Goal: Task Accomplishment & Management: Use online tool/utility

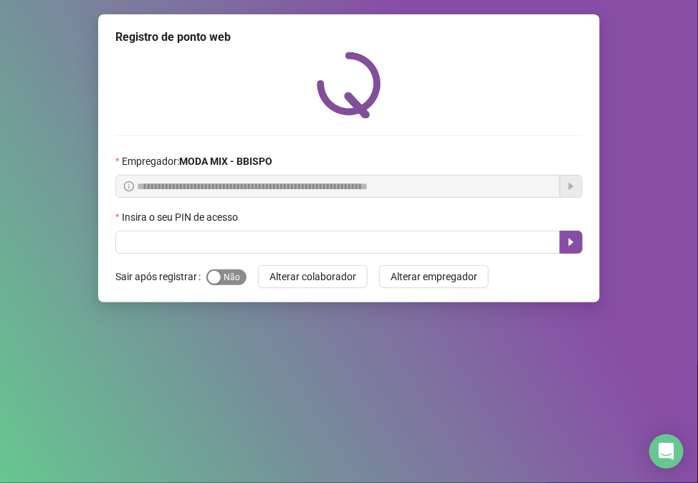
click at [216, 281] on div "button" at bounding box center [214, 277] width 13 height 13
click at [578, 238] on button "button" at bounding box center [571, 242] width 23 height 23
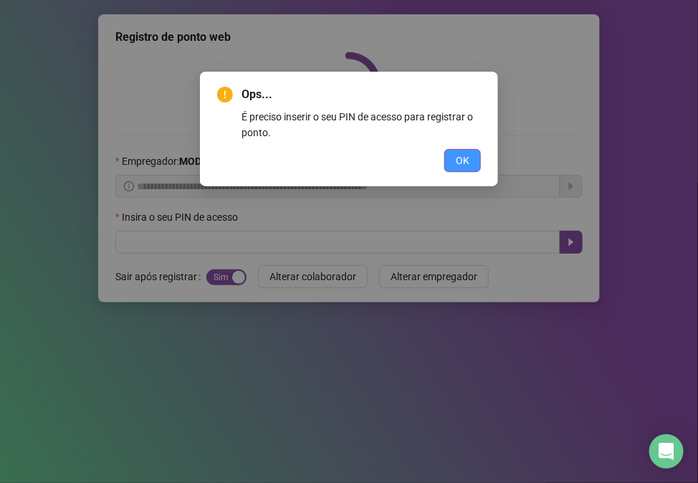
click at [473, 158] on button "OK" at bounding box center [462, 160] width 37 height 23
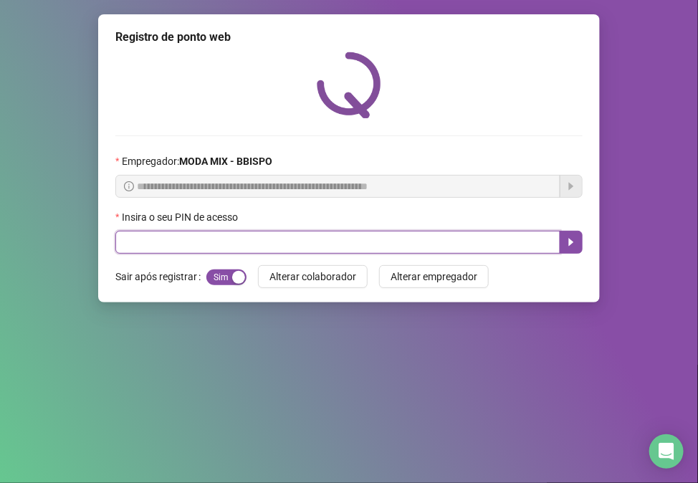
click at [184, 249] on input "text" at bounding box center [337, 242] width 445 height 23
type input "*****"
click at [576, 234] on button "button" at bounding box center [571, 242] width 23 height 23
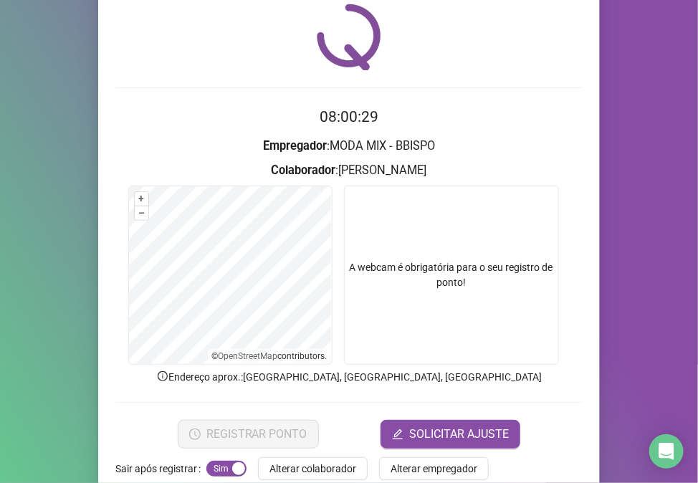
scroll to position [75, 0]
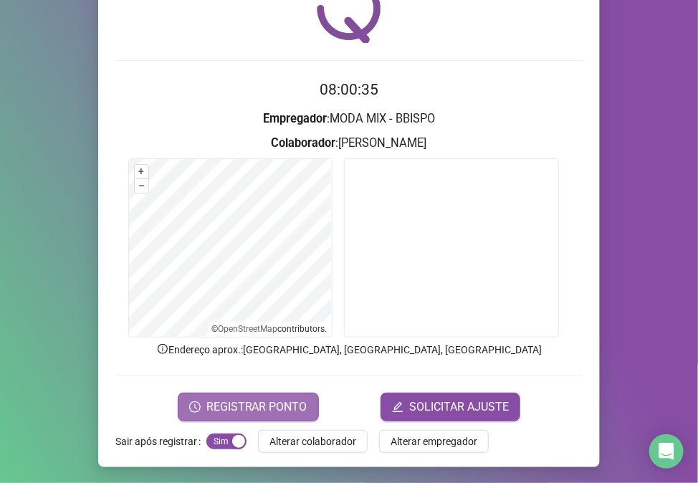
click at [218, 402] on span "REGISTRAR PONTO" at bounding box center [256, 407] width 101 height 17
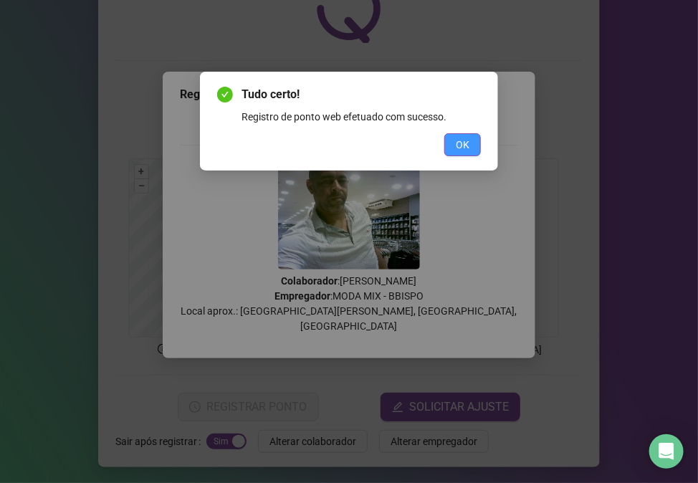
click at [464, 137] on span "OK" at bounding box center [463, 145] width 14 height 16
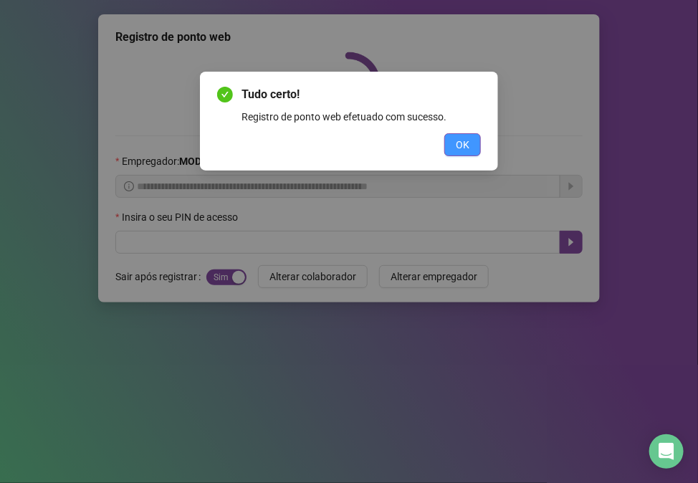
scroll to position [0, 0]
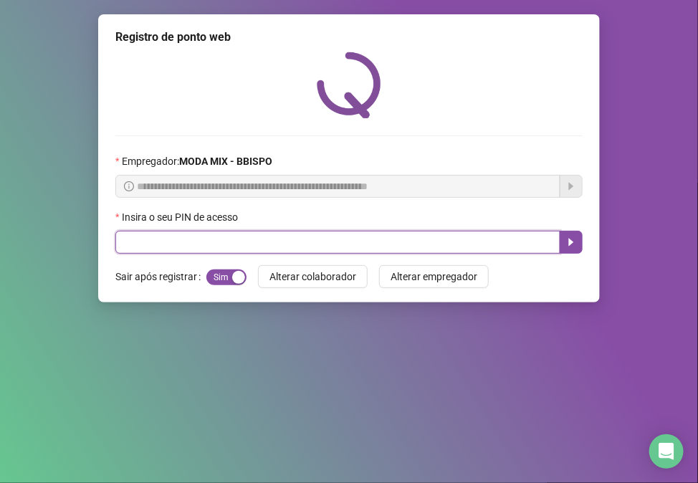
click at [133, 239] on input "text" at bounding box center [337, 242] width 445 height 23
type input "*****"
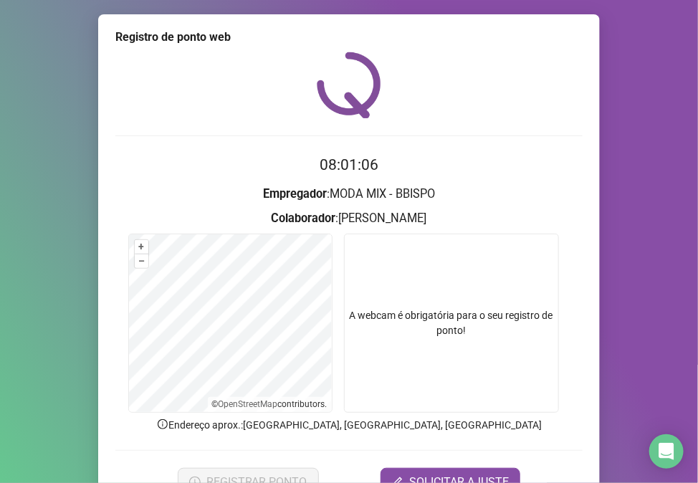
scroll to position [75, 0]
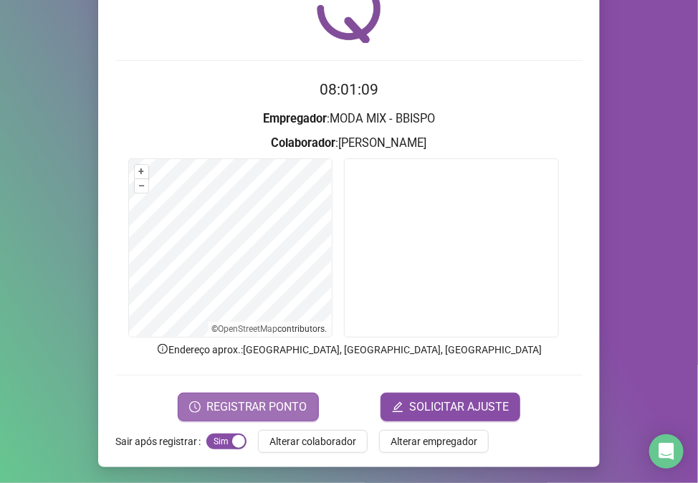
click at [271, 407] on span "REGISTRAR PONTO" at bounding box center [256, 407] width 101 height 17
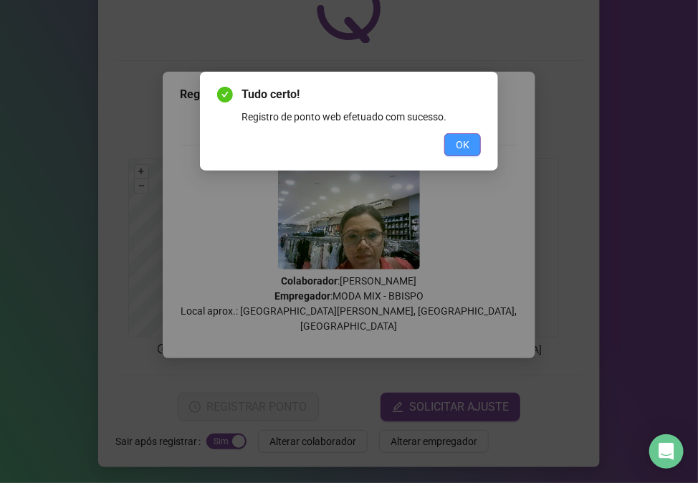
click at [464, 144] on span "OK" at bounding box center [463, 145] width 14 height 16
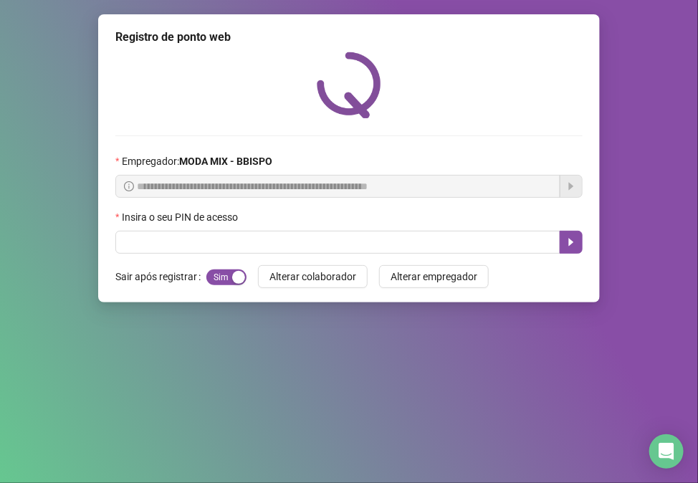
scroll to position [0, 0]
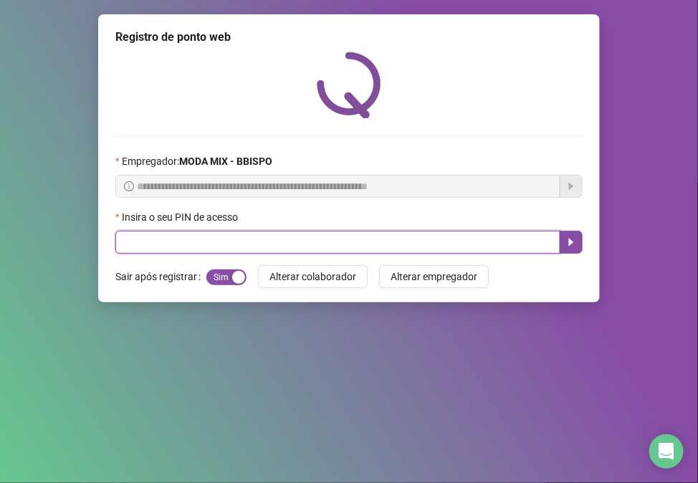
click at [316, 247] on input "text" at bounding box center [337, 242] width 445 height 23
type input "*****"
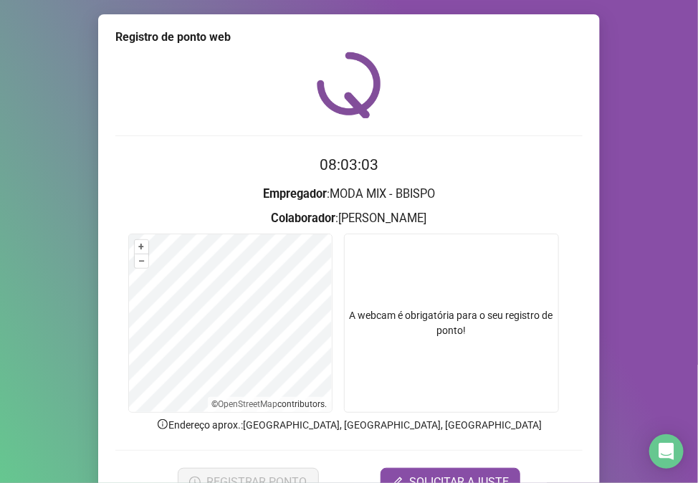
scroll to position [75, 0]
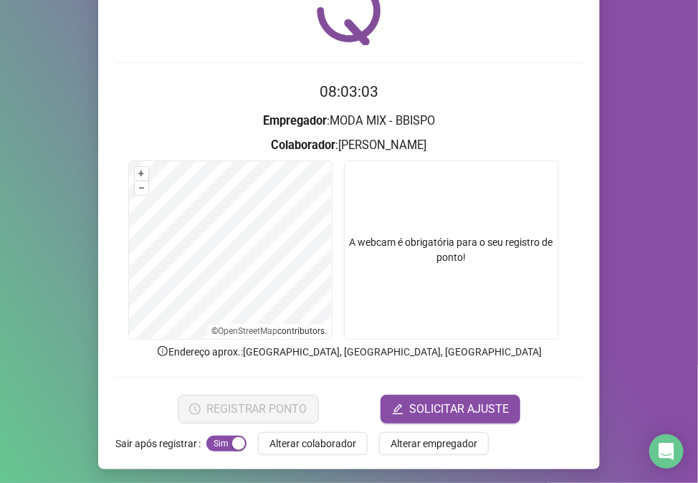
drag, startPoint x: 414, startPoint y: 198, endPoint x: 406, endPoint y: 219, distance: 22.2
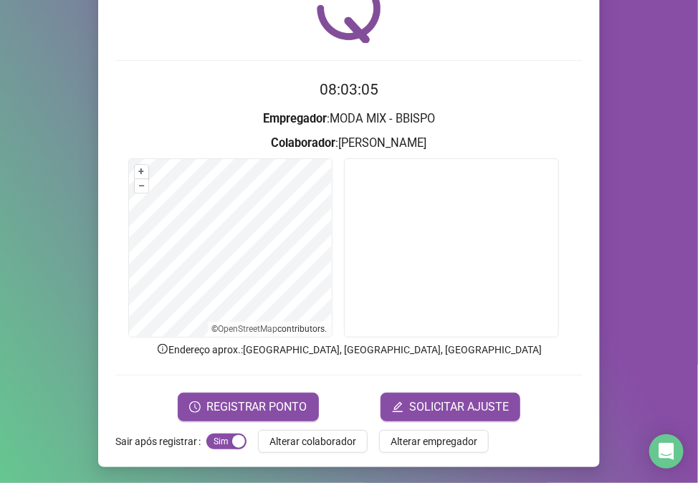
drag, startPoint x: 406, startPoint y: 219, endPoint x: 292, endPoint y: 370, distance: 189.8
click at [292, 370] on form "08:03:05 Empregador : MODA MIX - [PERSON_NAME] : [PERSON_NAME] + – ⇧ › © OpenSt…" at bounding box center [348, 249] width 467 height 343
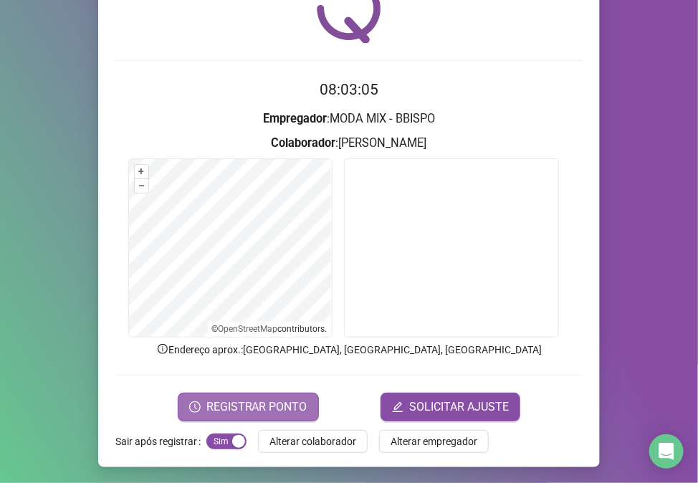
click at [284, 400] on span "REGISTRAR PONTO" at bounding box center [256, 407] width 101 height 17
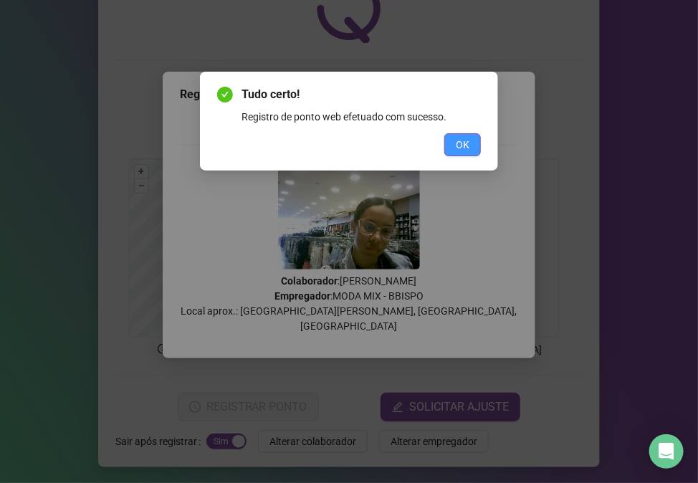
click at [471, 139] on button "OK" at bounding box center [462, 144] width 37 height 23
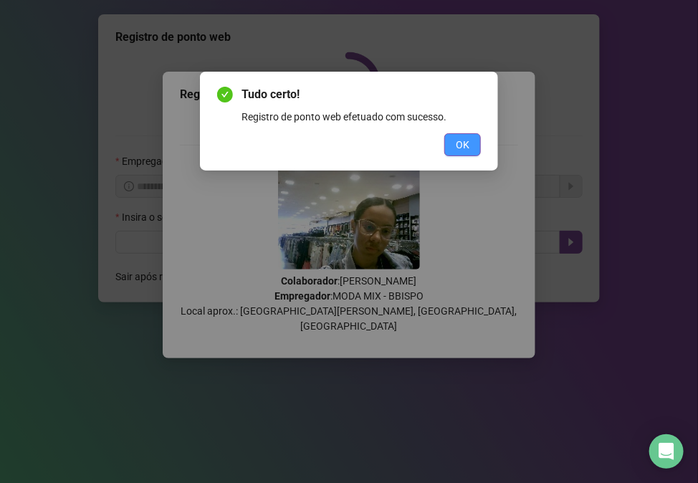
scroll to position [0, 0]
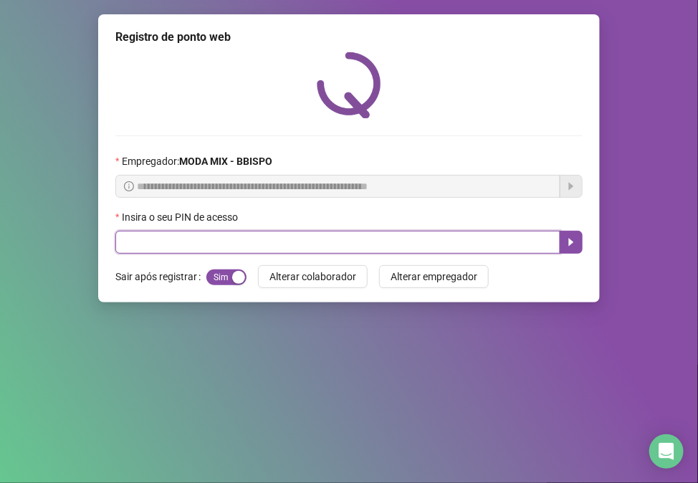
click at [479, 246] on input "text" at bounding box center [337, 242] width 445 height 23
type input "*****"
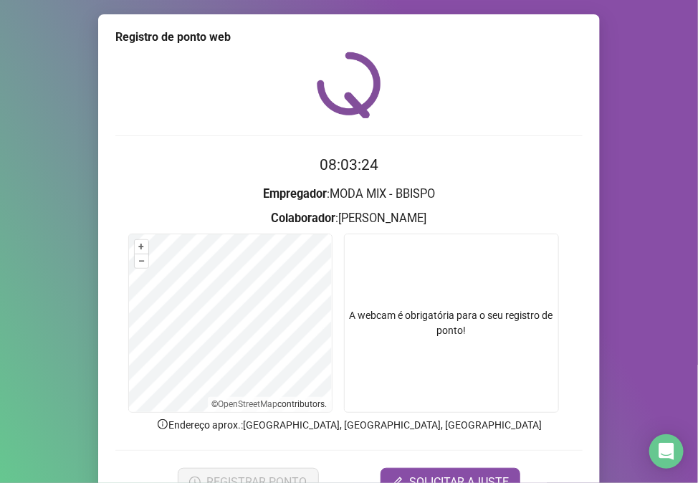
scroll to position [75, 0]
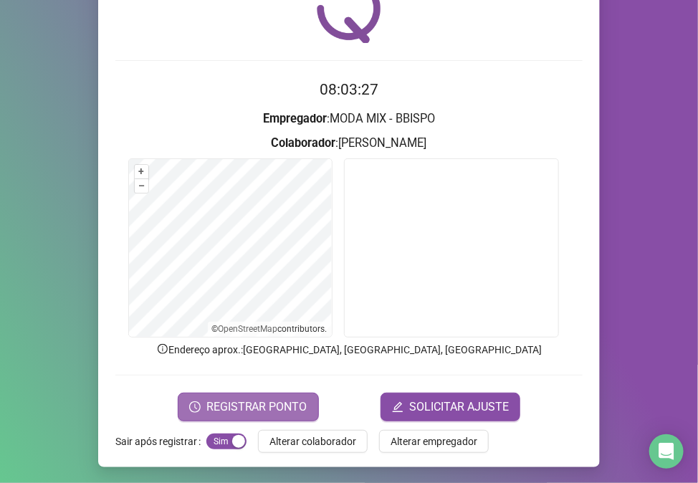
click at [258, 404] on span "REGISTRAR PONTO" at bounding box center [256, 407] width 101 height 17
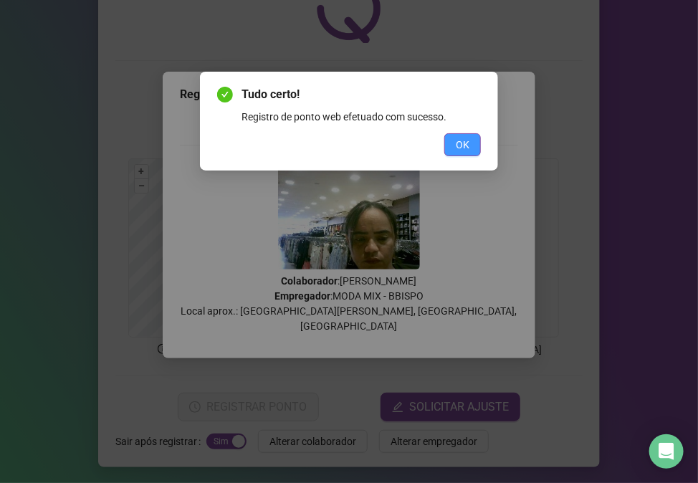
click at [462, 146] on span "OK" at bounding box center [463, 145] width 14 height 16
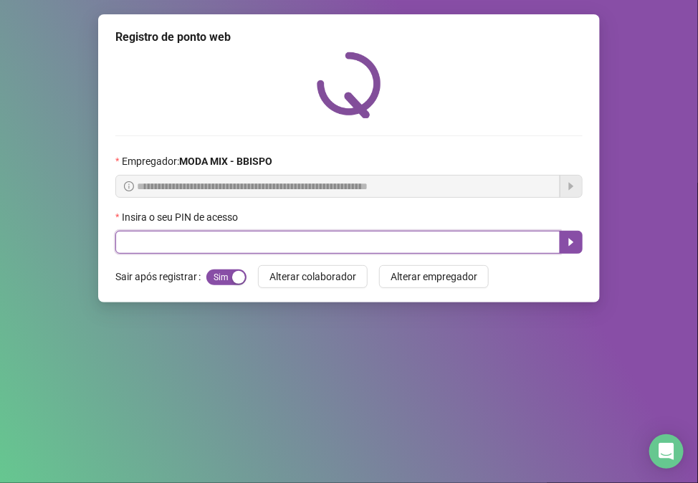
click at [305, 254] on input "text" at bounding box center [337, 242] width 445 height 23
type input "*****"
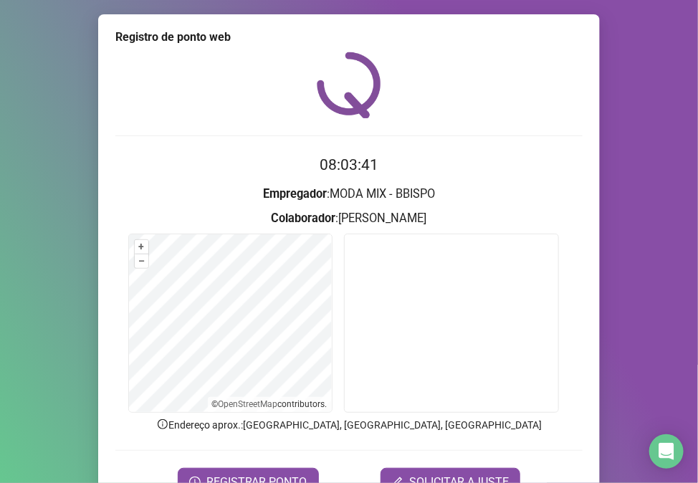
scroll to position [75, 0]
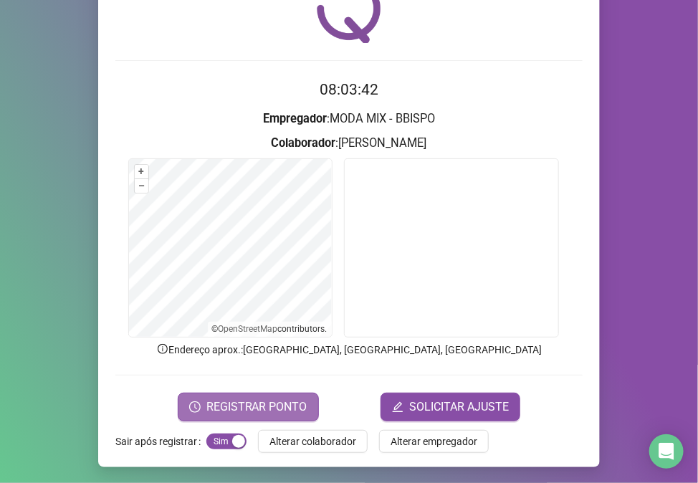
click at [237, 414] on button "REGISTRAR PONTO" at bounding box center [248, 407] width 141 height 29
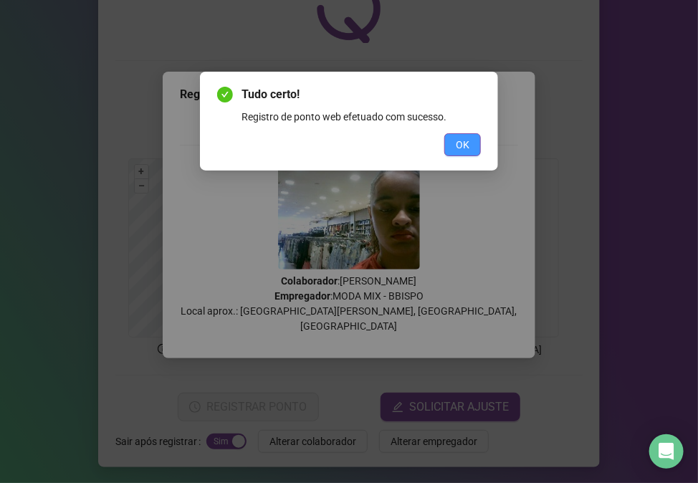
click at [462, 147] on span "OK" at bounding box center [463, 145] width 14 height 16
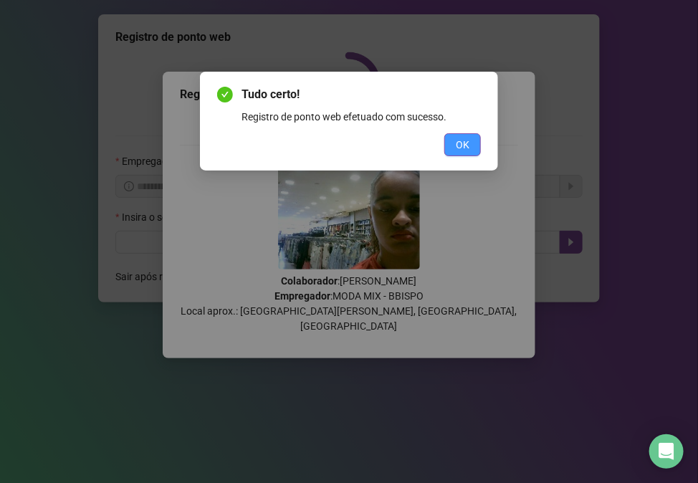
scroll to position [0, 0]
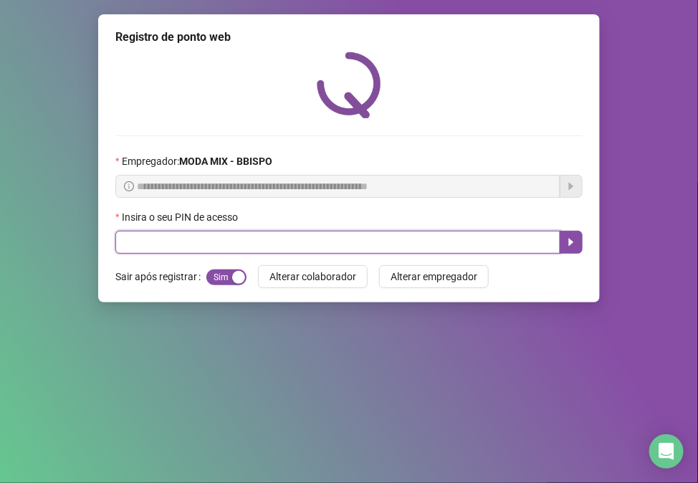
click at [533, 253] on input "text" at bounding box center [337, 242] width 445 height 23
type input "*****"
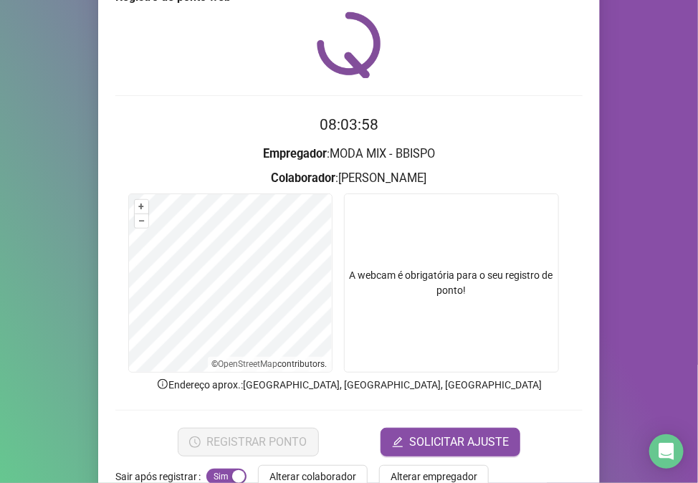
scroll to position [75, 0]
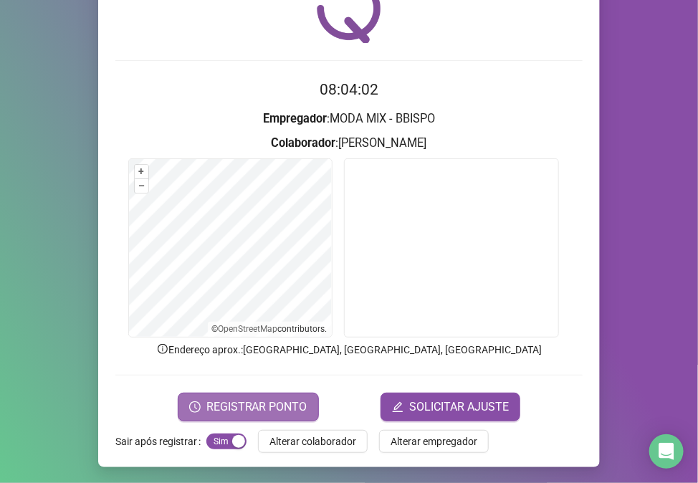
click at [241, 400] on span "REGISTRAR PONTO" at bounding box center [256, 407] width 101 height 17
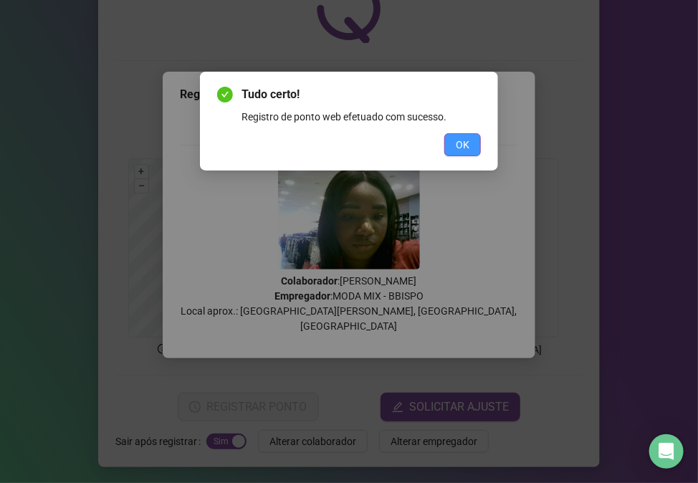
click at [469, 146] on span "OK" at bounding box center [463, 145] width 14 height 16
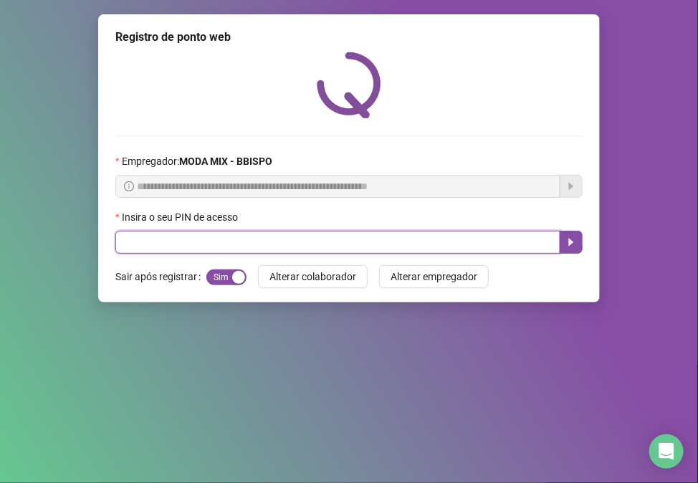
click at [199, 254] on input "text" at bounding box center [337, 242] width 445 height 23
type input "*****"
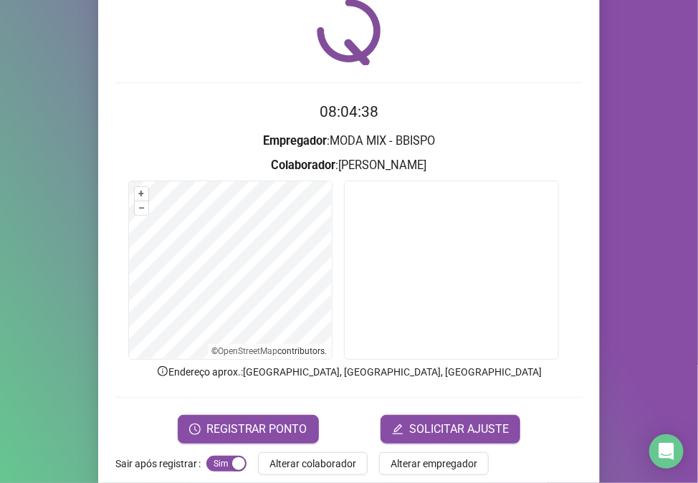
scroll to position [75, 0]
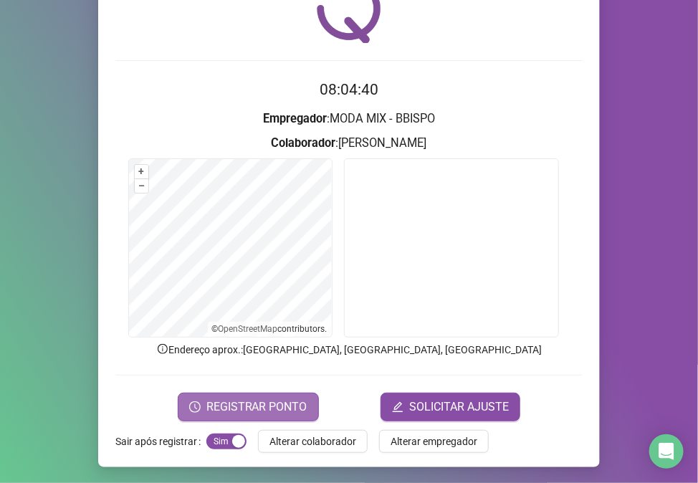
click at [222, 407] on span "REGISTRAR PONTO" at bounding box center [256, 407] width 101 height 17
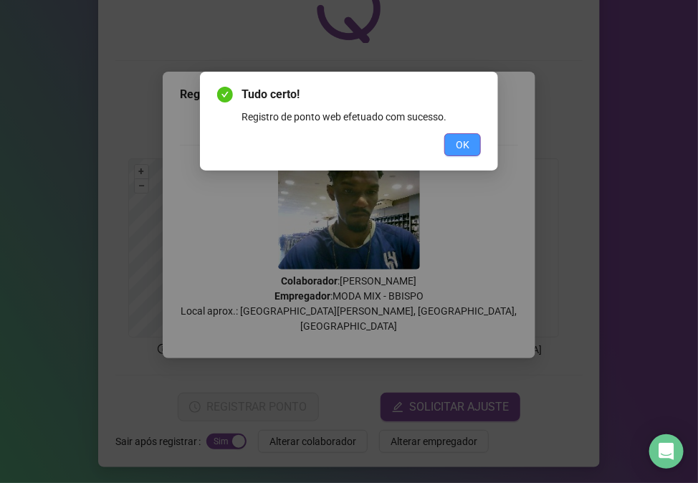
click at [450, 146] on button "OK" at bounding box center [462, 144] width 37 height 23
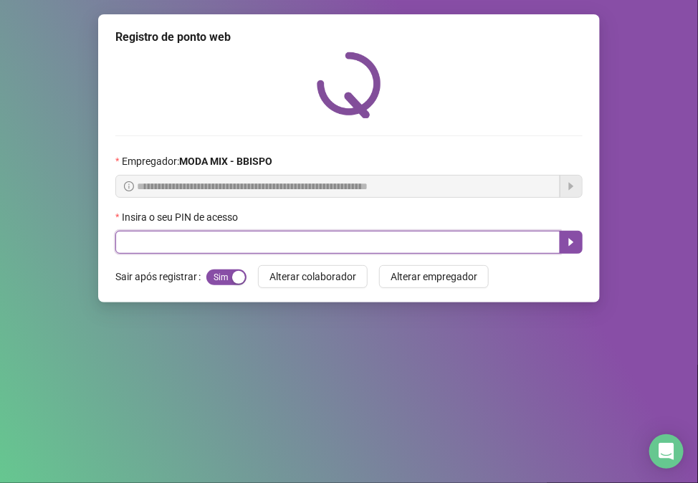
click at [182, 254] on input "text" at bounding box center [337, 242] width 445 height 23
type input "*****"
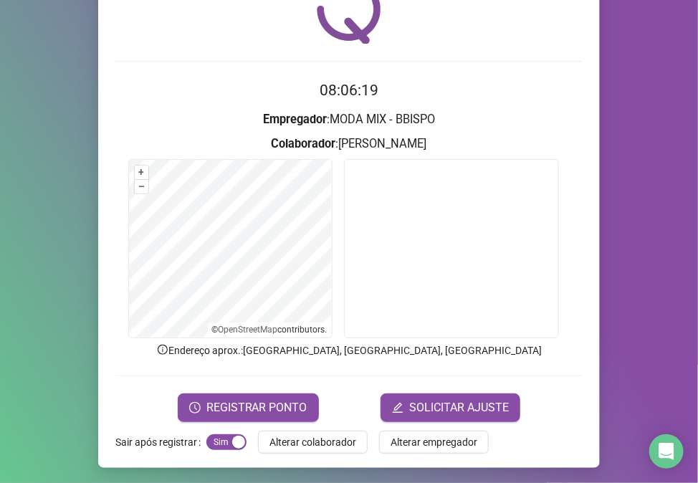
scroll to position [75, 0]
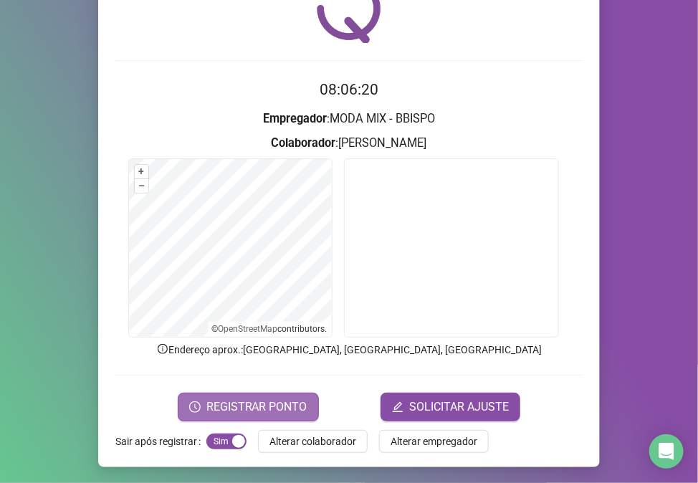
click at [247, 410] on span "REGISTRAR PONTO" at bounding box center [256, 407] width 101 height 17
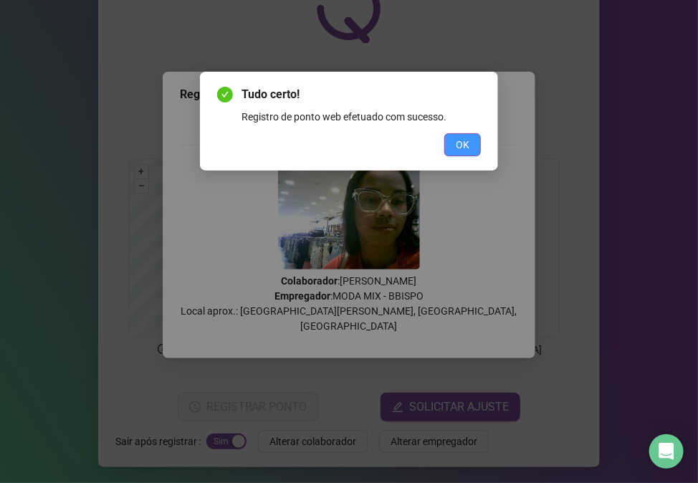
click at [467, 146] on span "OK" at bounding box center [463, 145] width 14 height 16
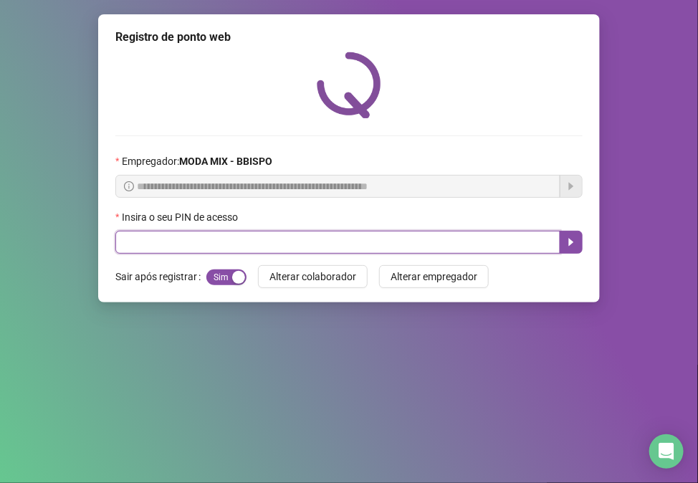
click at [261, 239] on input "text" at bounding box center [337, 242] width 445 height 23
type input "*****"
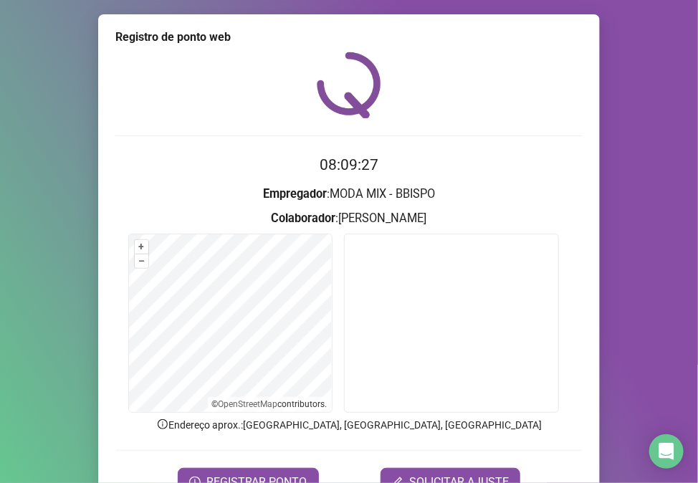
scroll to position [34, 0]
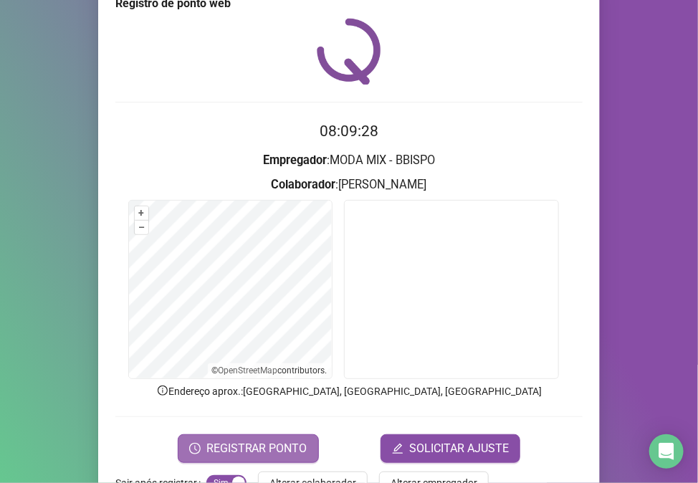
drag, startPoint x: 211, startPoint y: 441, endPoint x: 227, endPoint y: 434, distance: 17.0
click at [219, 438] on button "REGISTRAR PONTO" at bounding box center [248, 448] width 141 height 29
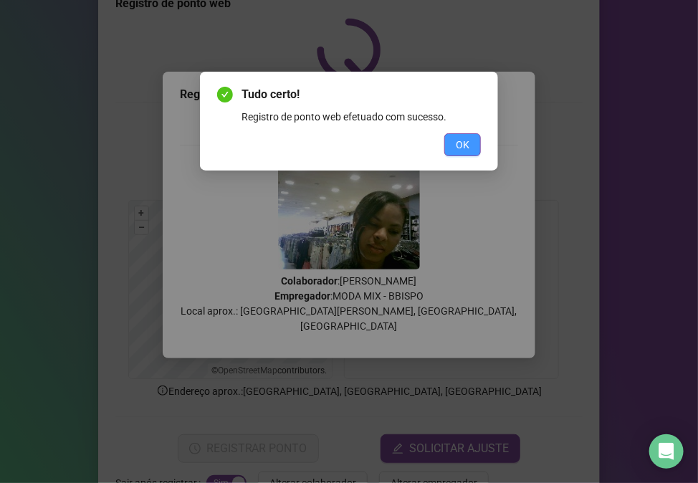
click at [469, 143] on span "OK" at bounding box center [463, 145] width 14 height 16
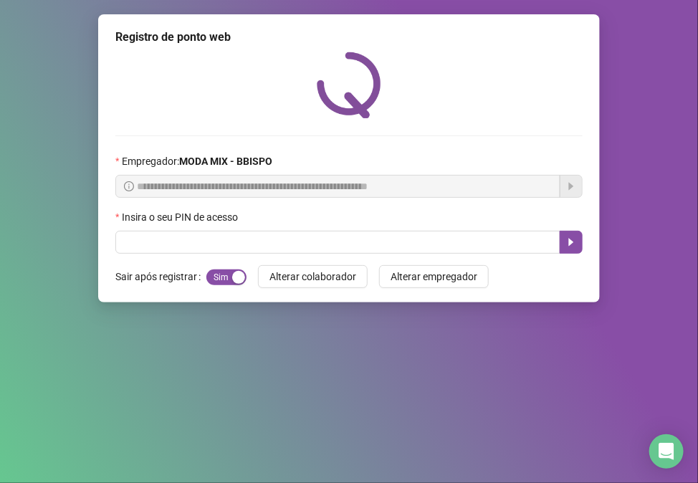
scroll to position [0, 0]
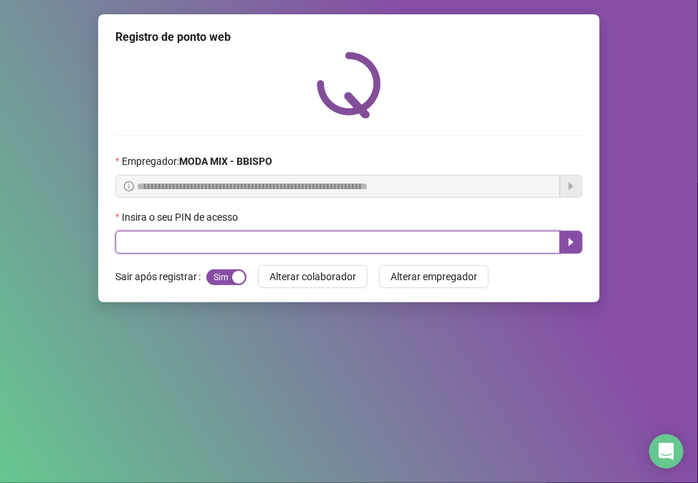
click at [301, 241] on input "text" at bounding box center [337, 242] width 445 height 23
type input "*****"
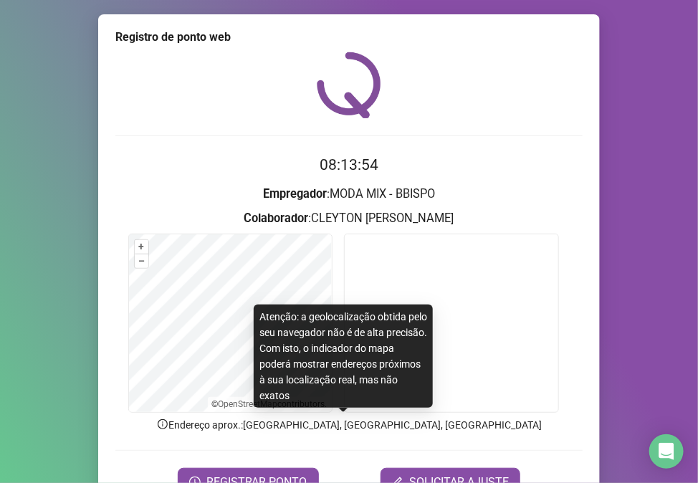
scroll to position [75, 0]
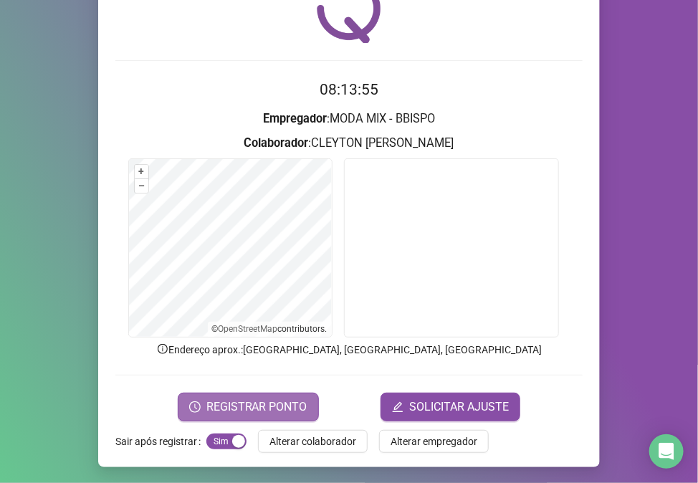
click at [267, 413] on span "REGISTRAR PONTO" at bounding box center [256, 407] width 101 height 17
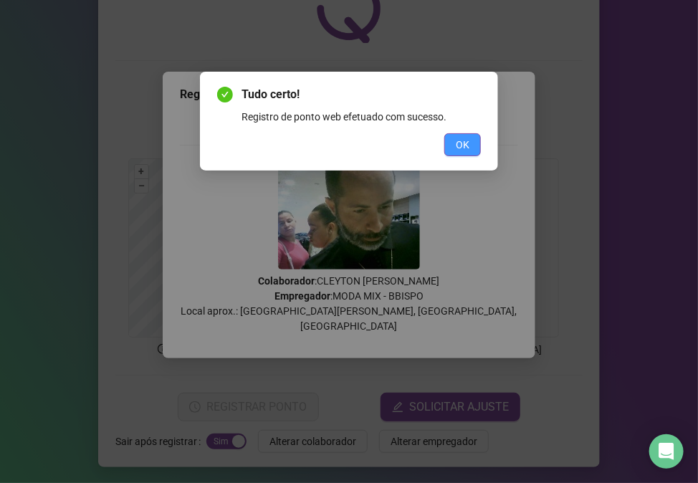
click at [467, 143] on span "OK" at bounding box center [463, 145] width 14 height 16
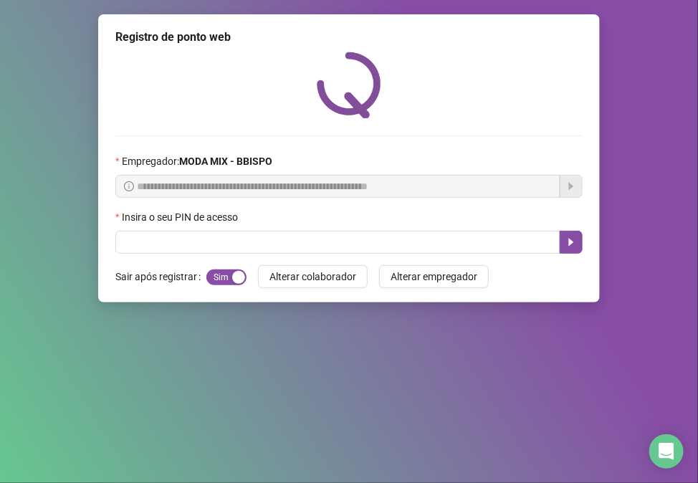
scroll to position [0, 0]
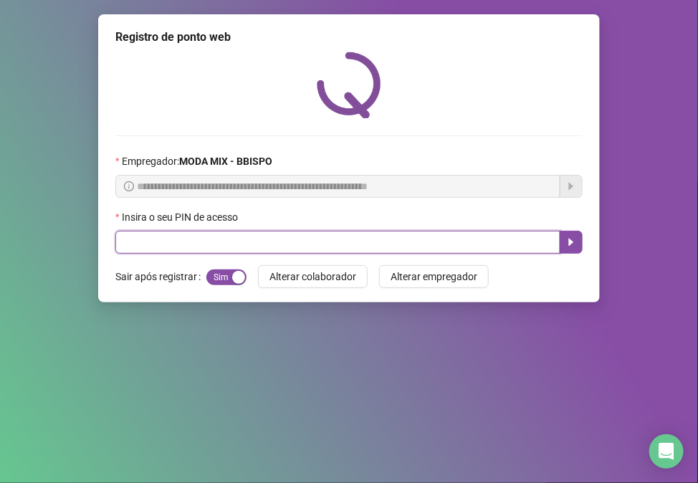
click at [261, 244] on input "text" at bounding box center [337, 242] width 445 height 23
type input "*****"
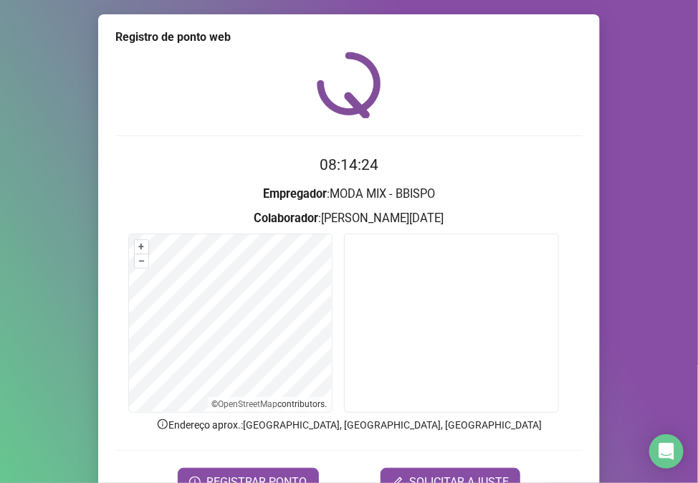
scroll to position [75, 0]
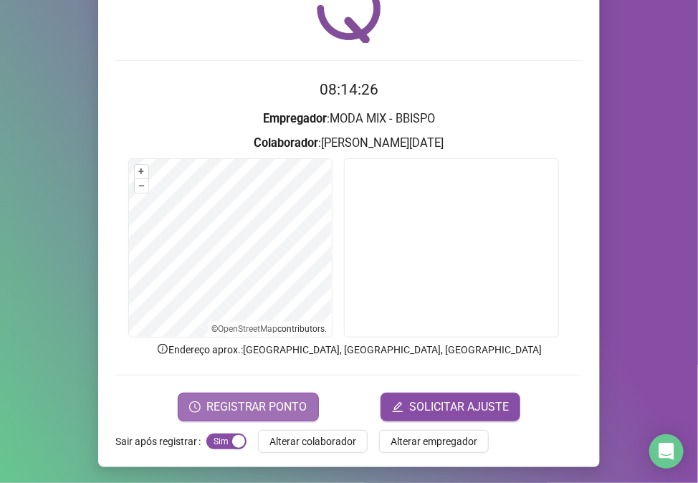
click at [277, 411] on span "REGISTRAR PONTO" at bounding box center [256, 407] width 101 height 17
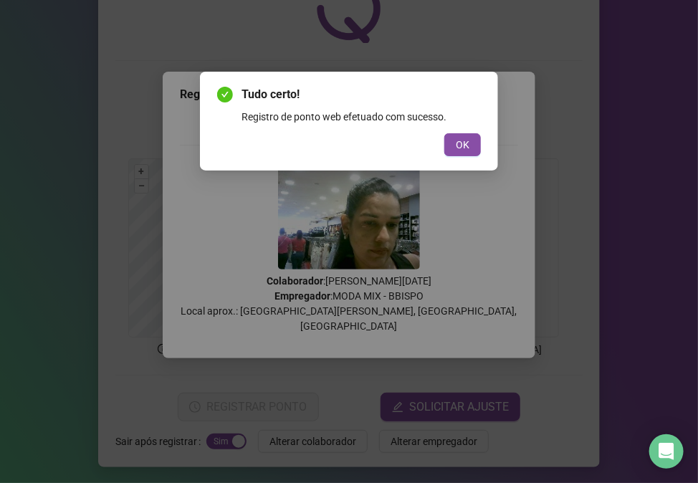
click at [482, 144] on div "Tudo certo! Registro de ponto web efetuado com sucesso. OK" at bounding box center [349, 121] width 298 height 99
click at [467, 142] on span "OK" at bounding box center [463, 145] width 14 height 16
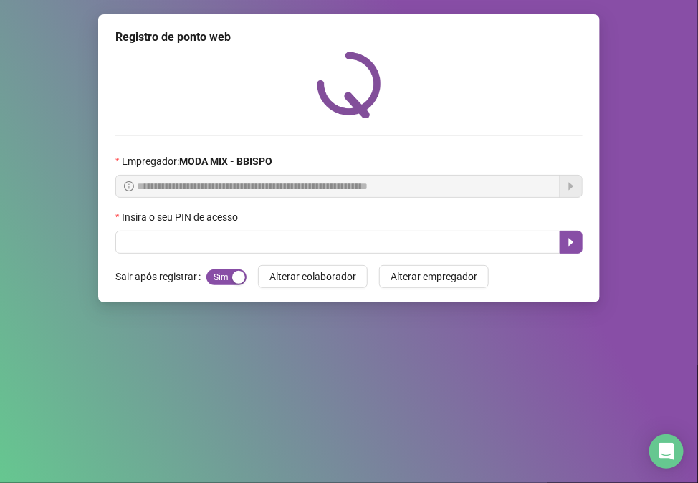
click at [540, 173] on div "Empregador : MODA MIX - BBISPO" at bounding box center [348, 164] width 467 height 22
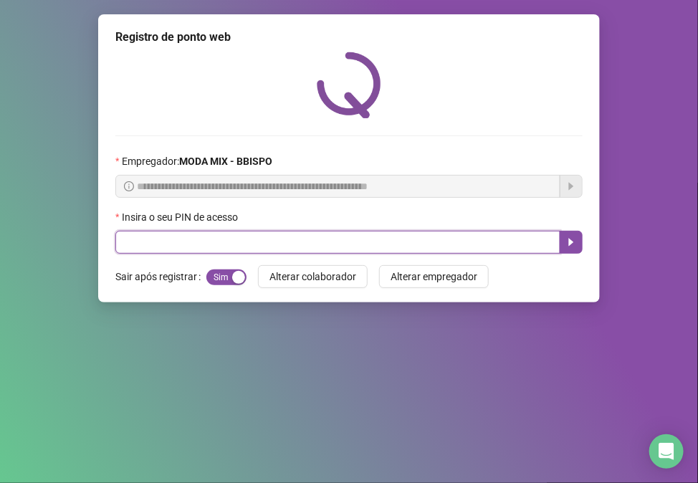
click at [504, 239] on input "text" at bounding box center [337, 242] width 445 height 23
type input "*****"
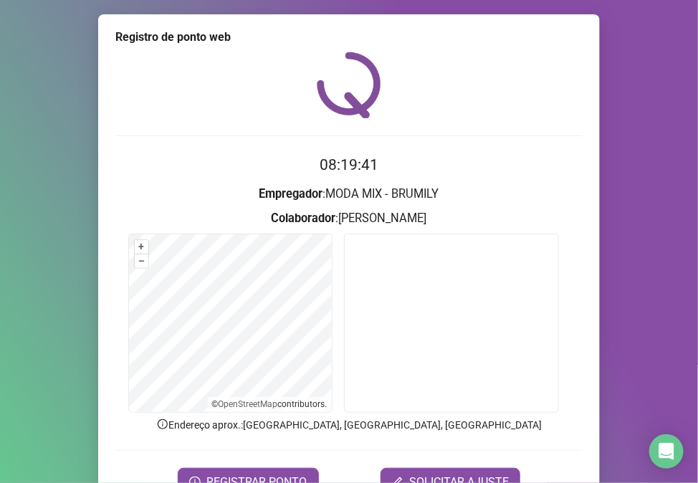
scroll to position [75, 0]
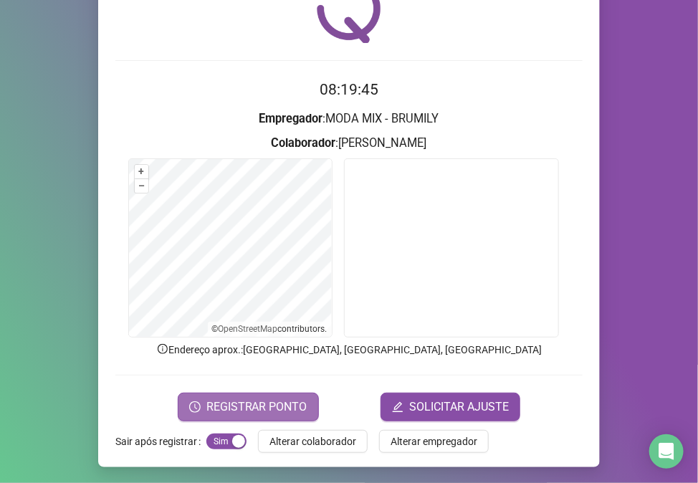
click at [235, 406] on span "REGISTRAR PONTO" at bounding box center [256, 407] width 101 height 17
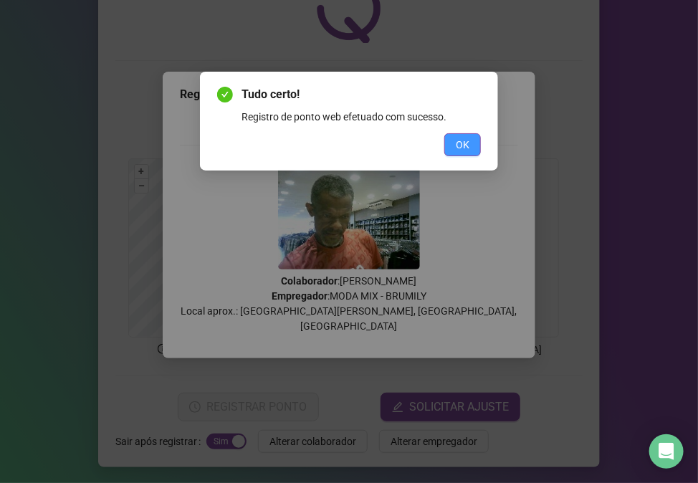
click at [464, 148] on span "OK" at bounding box center [463, 145] width 14 height 16
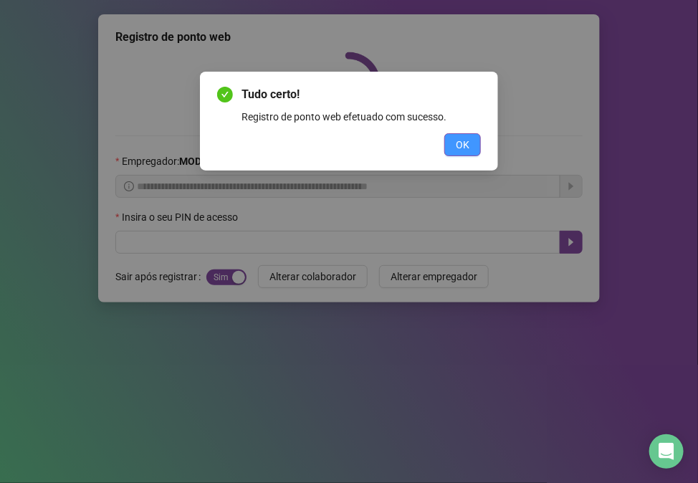
scroll to position [0, 0]
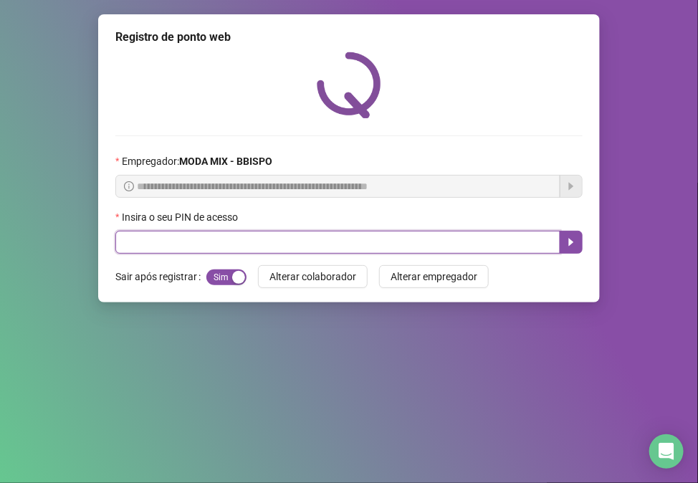
click at [348, 237] on input "text" at bounding box center [337, 242] width 445 height 23
type input "*****"
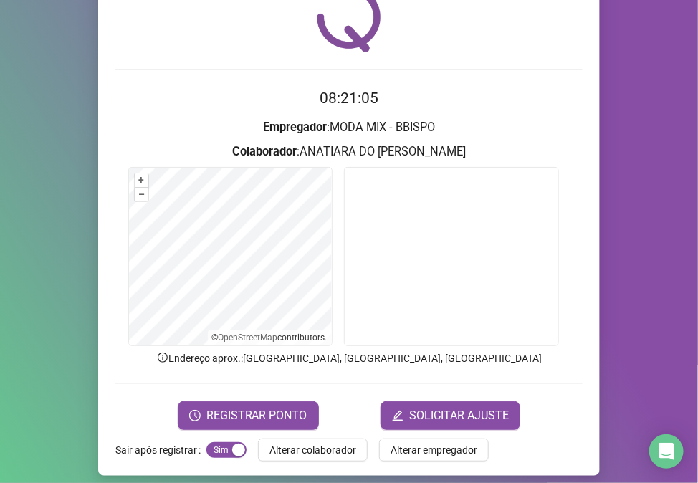
scroll to position [75, 0]
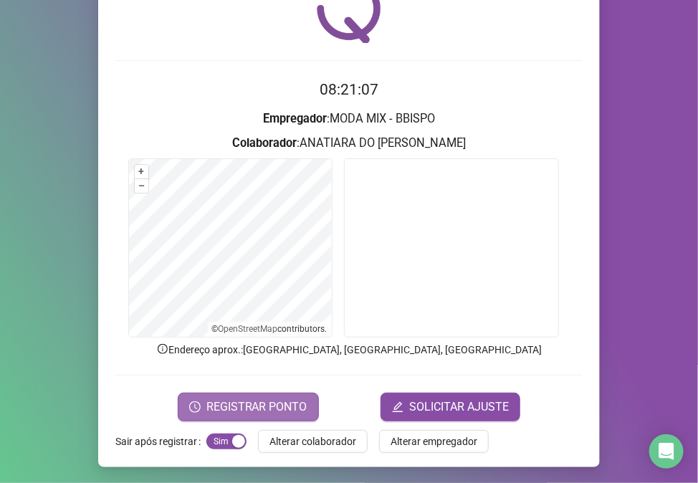
click at [270, 401] on span "REGISTRAR PONTO" at bounding box center [256, 407] width 101 height 17
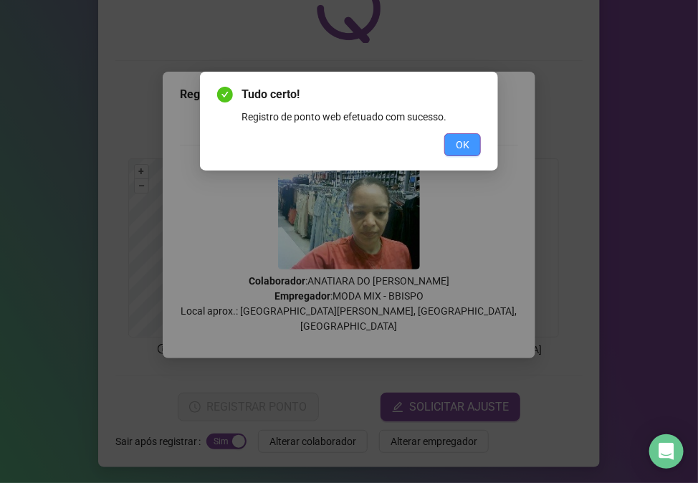
click at [464, 140] on span "OK" at bounding box center [463, 145] width 14 height 16
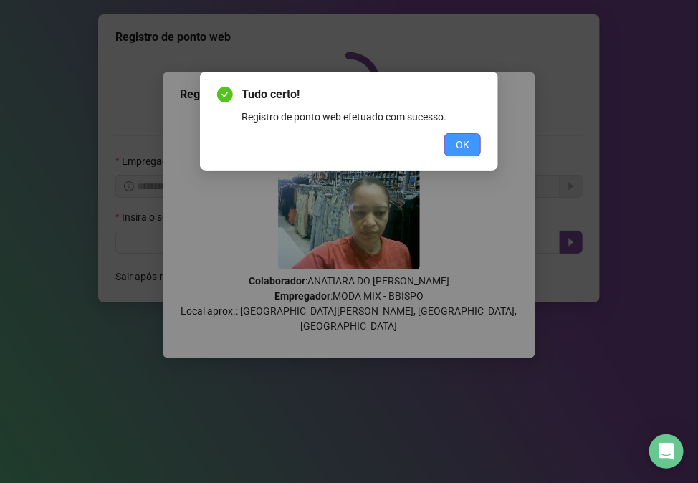
scroll to position [0, 0]
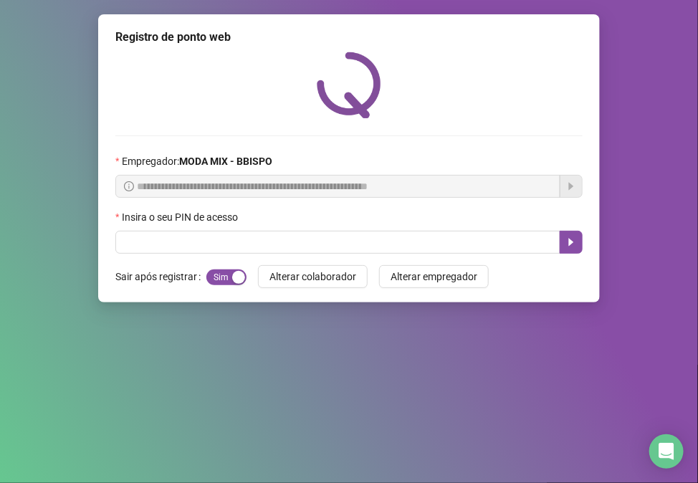
click at [242, 227] on div "Insira o seu PIN de acesso" at bounding box center [348, 220] width 467 height 22
click at [251, 227] on div "Insira o seu PIN de acesso" at bounding box center [348, 220] width 467 height 22
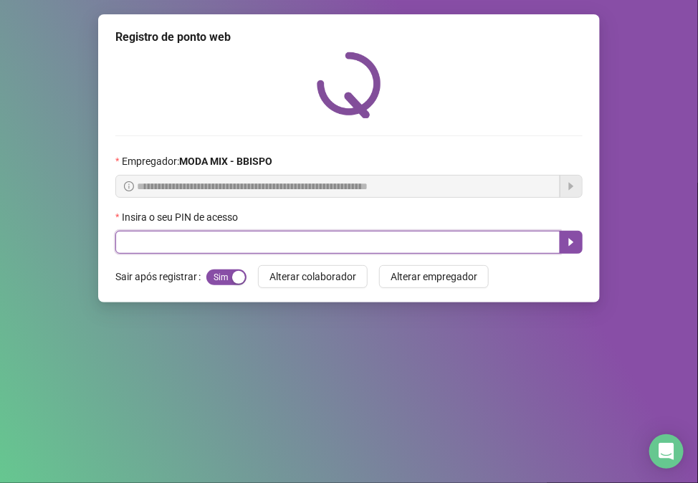
click at [254, 246] on input "text" at bounding box center [337, 242] width 445 height 23
type input "*****"
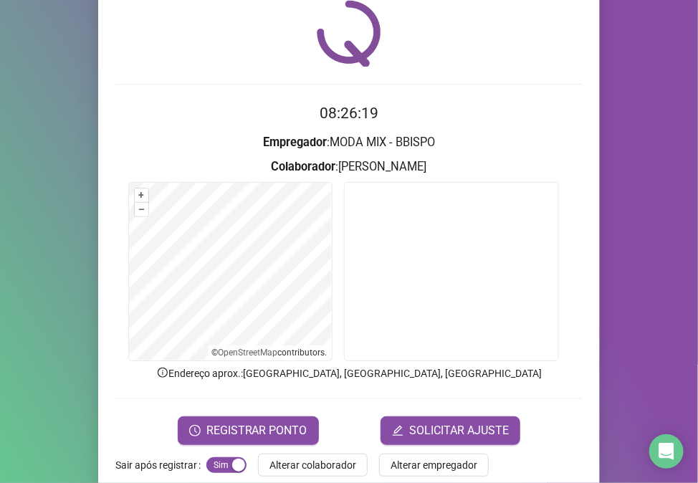
scroll to position [75, 0]
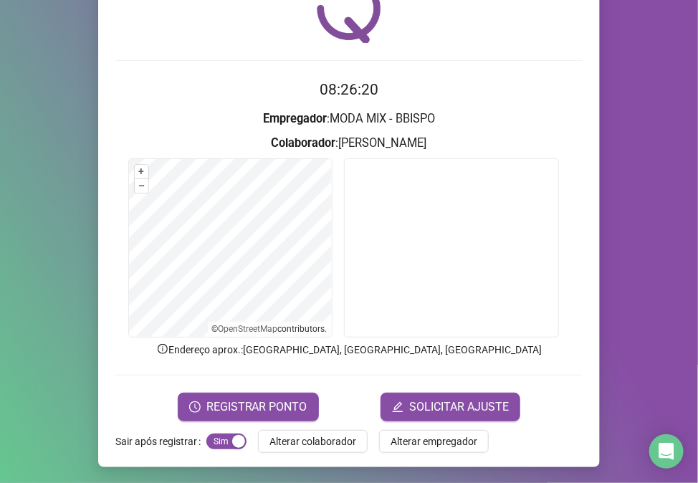
click at [289, 411] on span "REGISTRAR PONTO" at bounding box center [256, 407] width 101 height 17
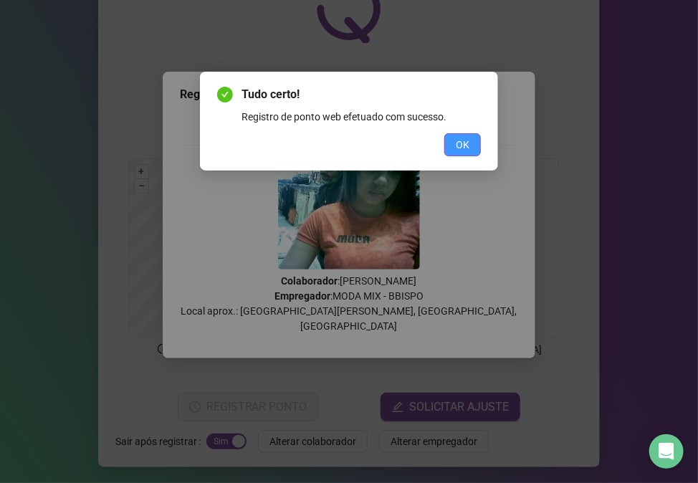
click at [452, 146] on button "OK" at bounding box center [462, 144] width 37 height 23
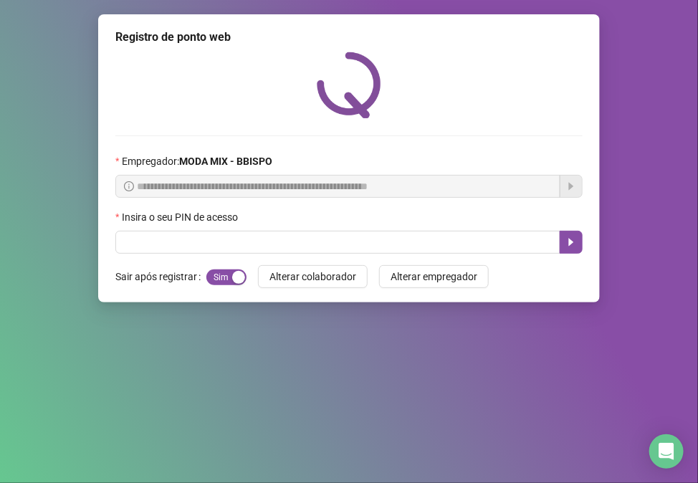
scroll to position [0, 0]
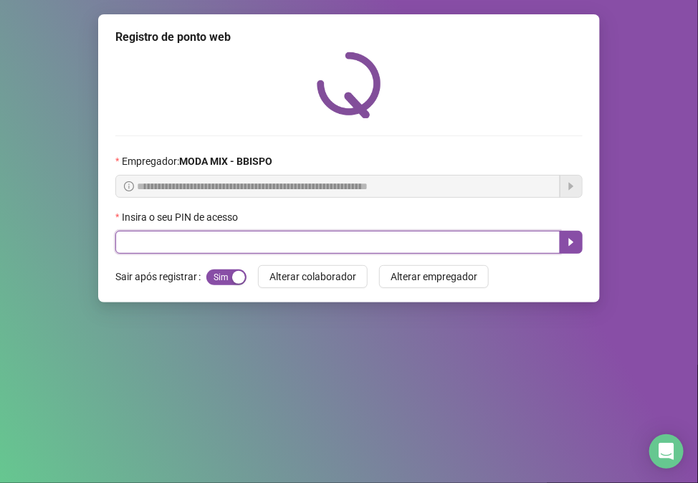
click at [205, 249] on input "text" at bounding box center [337, 242] width 445 height 23
type input "*****"
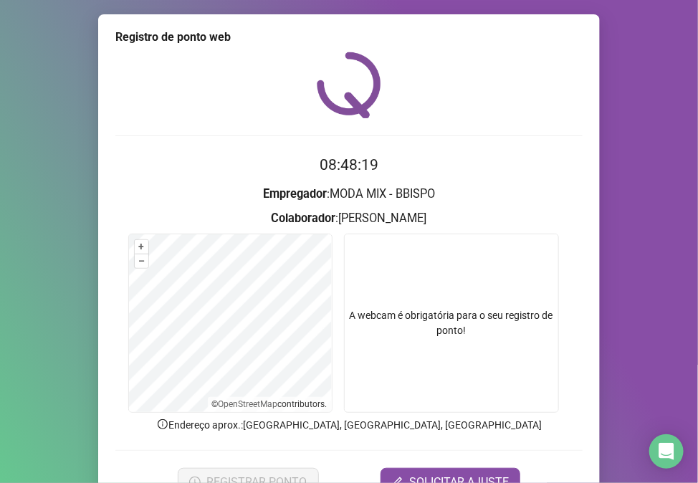
scroll to position [75, 0]
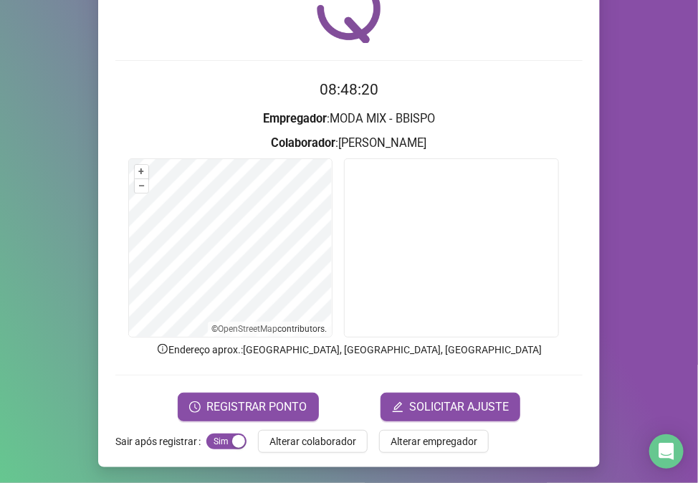
click at [194, 425] on div "Registro de ponto web 08:48:20 Empregador : MODA MIX - BBISPO Colaborador : [PE…" at bounding box center [349, 203] width 502 height 528
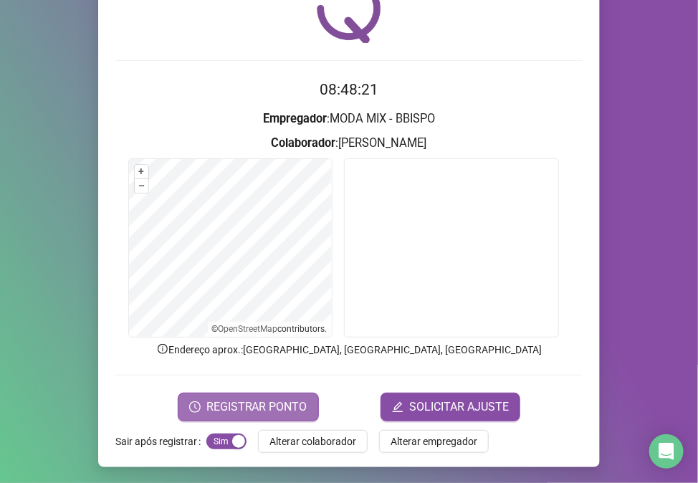
click at [202, 401] on button "REGISTRAR PONTO" at bounding box center [248, 407] width 141 height 29
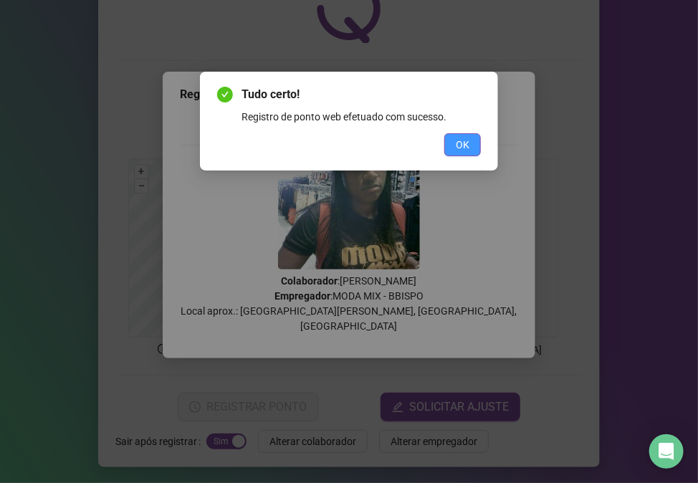
click at [461, 144] on span "OK" at bounding box center [463, 145] width 14 height 16
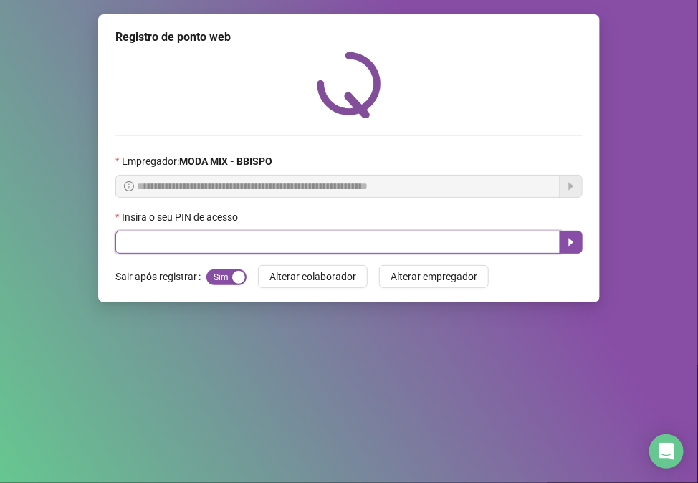
click at [330, 241] on input "text" at bounding box center [337, 242] width 445 height 23
type input "*****"
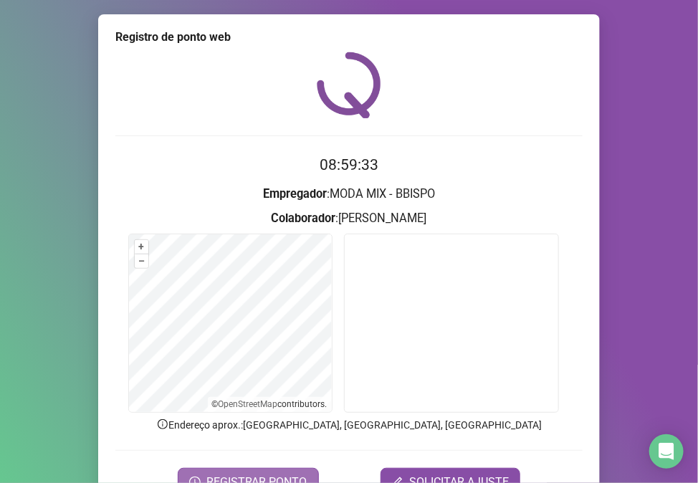
click at [260, 477] on span "REGISTRAR PONTO" at bounding box center [256, 482] width 101 height 17
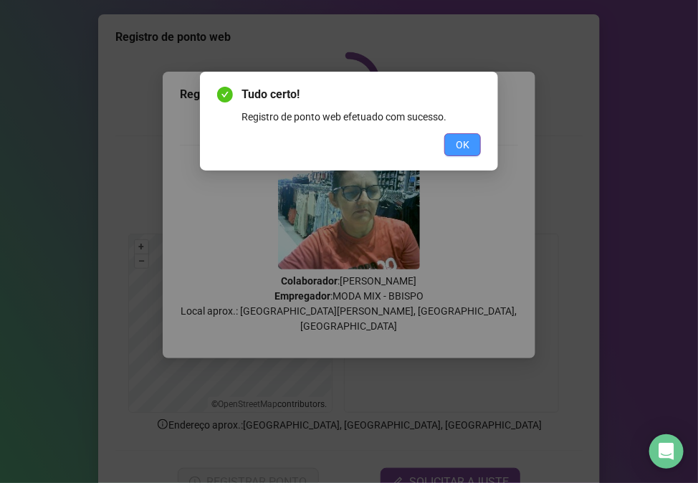
click at [456, 147] on span "OK" at bounding box center [463, 145] width 14 height 16
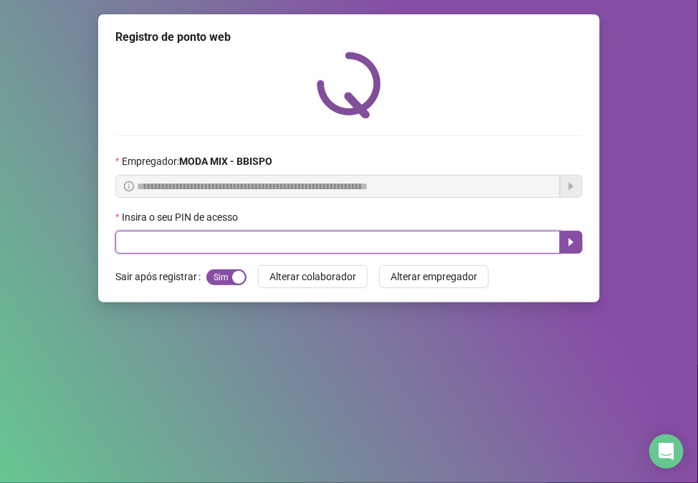
click at [262, 239] on input "text" at bounding box center [337, 242] width 445 height 23
type input "*****"
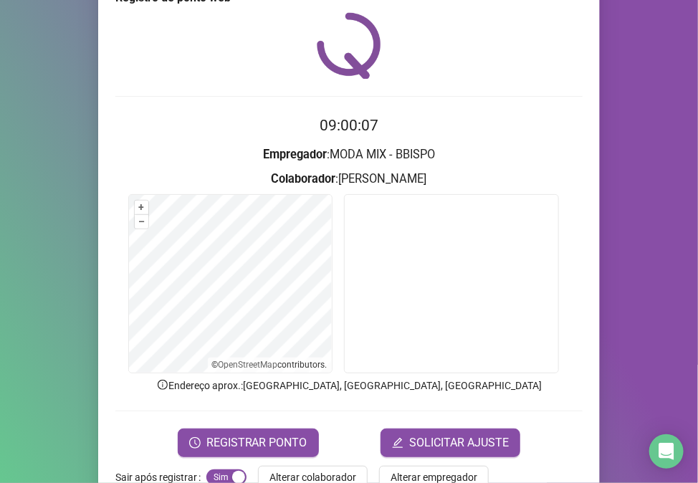
scroll to position [75, 0]
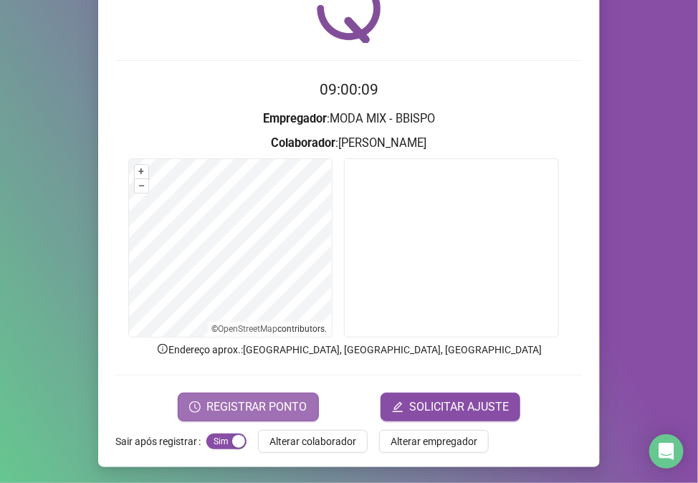
click at [290, 411] on span "REGISTRAR PONTO" at bounding box center [256, 407] width 101 height 17
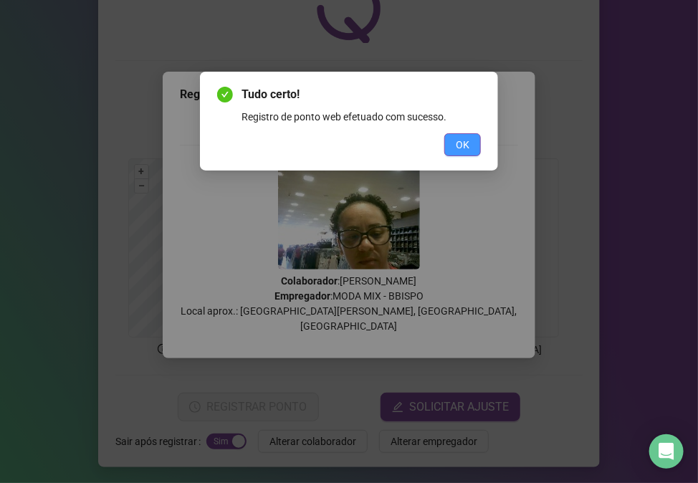
click at [452, 137] on button "OK" at bounding box center [462, 144] width 37 height 23
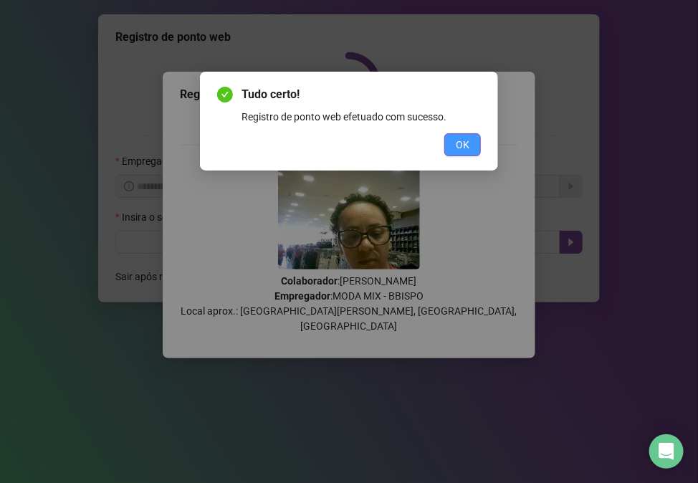
scroll to position [0, 0]
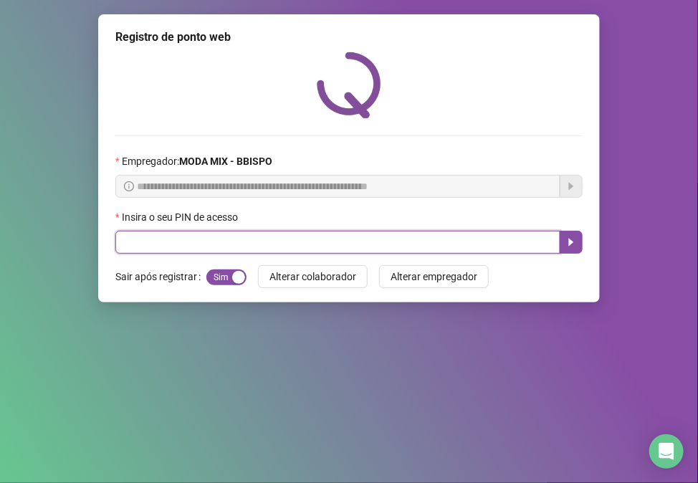
click at [169, 245] on input "text" at bounding box center [337, 242] width 445 height 23
type input "*****"
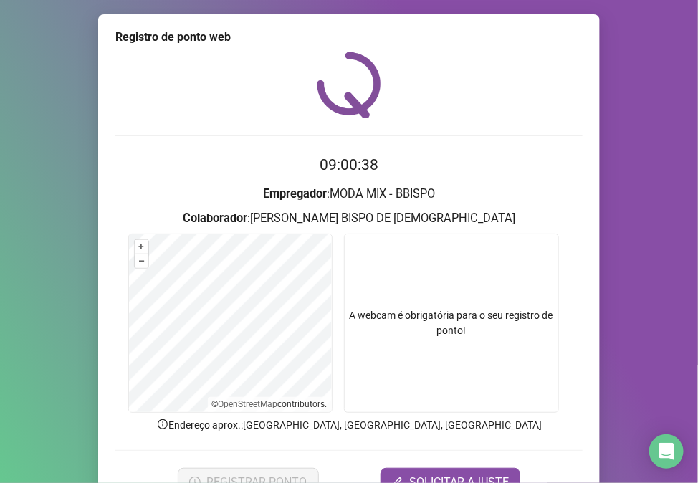
scroll to position [75, 0]
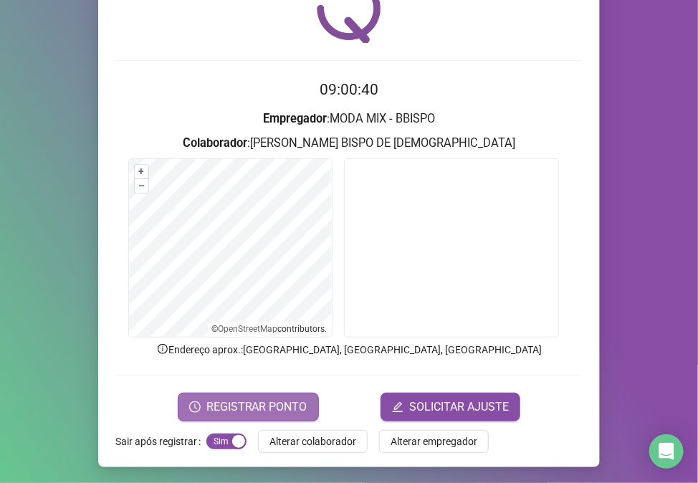
click at [244, 410] on span "REGISTRAR PONTO" at bounding box center [256, 407] width 101 height 17
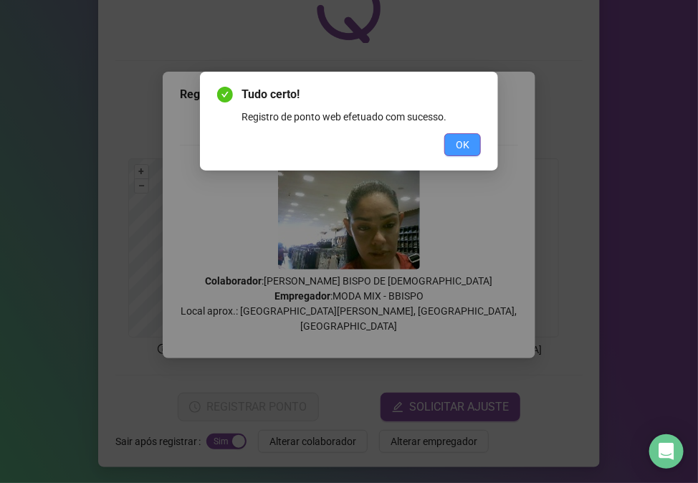
click at [445, 138] on button "OK" at bounding box center [462, 144] width 37 height 23
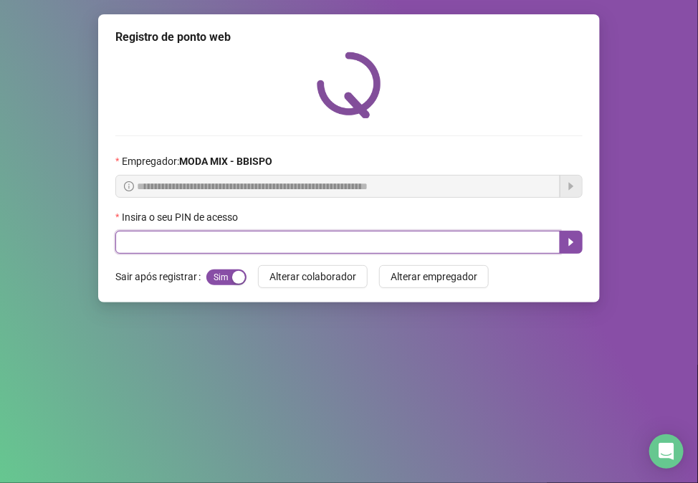
click at [131, 249] on input "text" at bounding box center [337, 242] width 445 height 23
type input "*****"
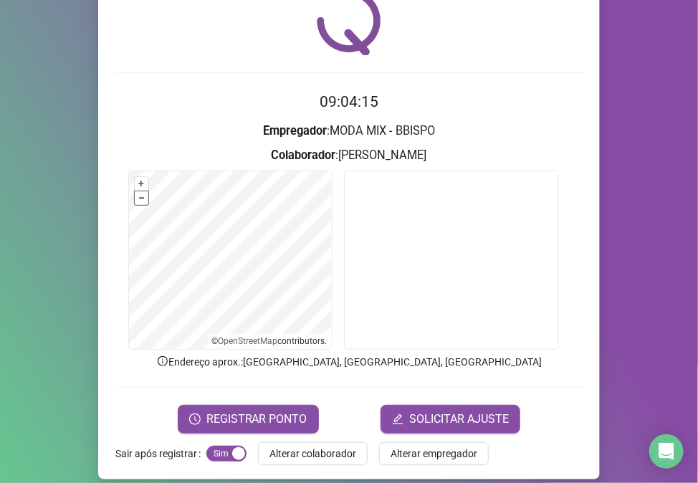
scroll to position [75, 0]
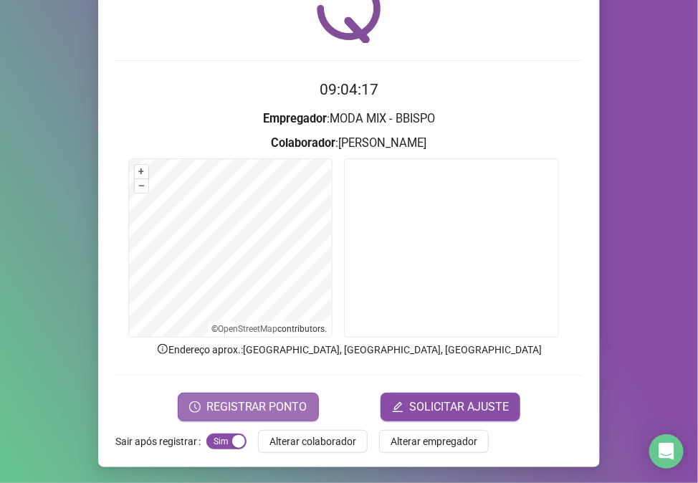
click at [267, 404] on span "REGISTRAR PONTO" at bounding box center [256, 407] width 101 height 17
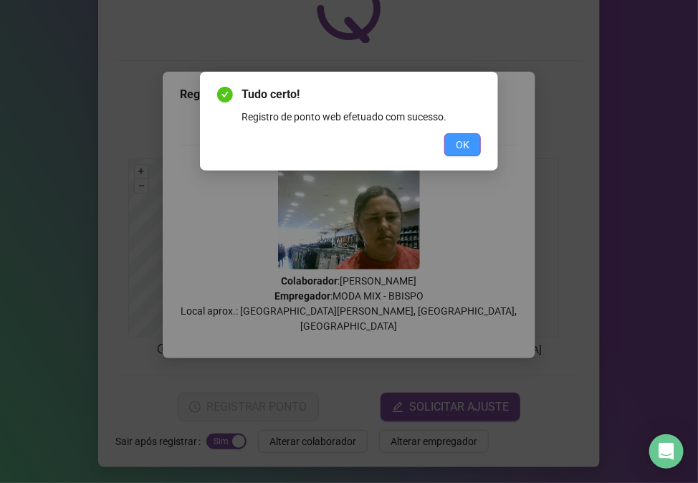
click at [468, 151] on span "OK" at bounding box center [463, 145] width 14 height 16
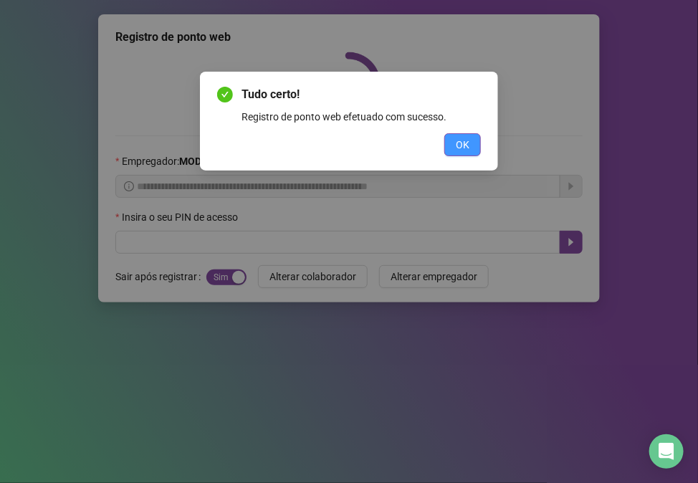
scroll to position [0, 0]
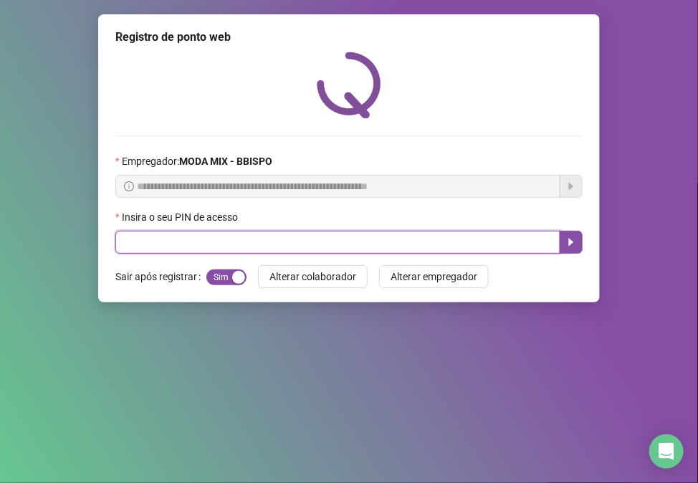
click at [438, 251] on input "text" at bounding box center [337, 242] width 445 height 23
type input "*****"
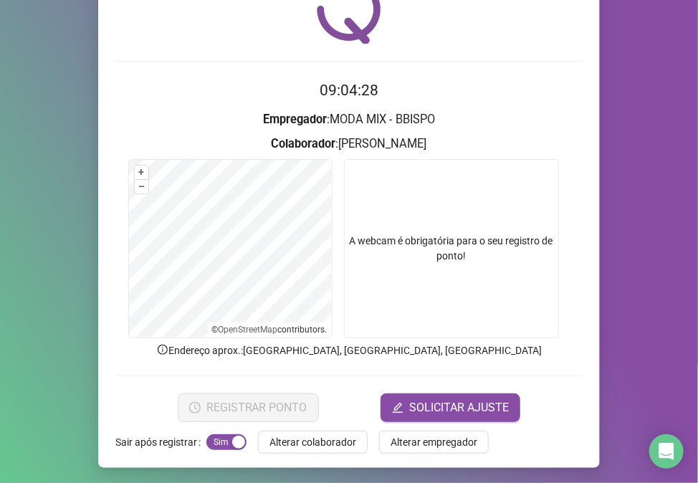
scroll to position [75, 0]
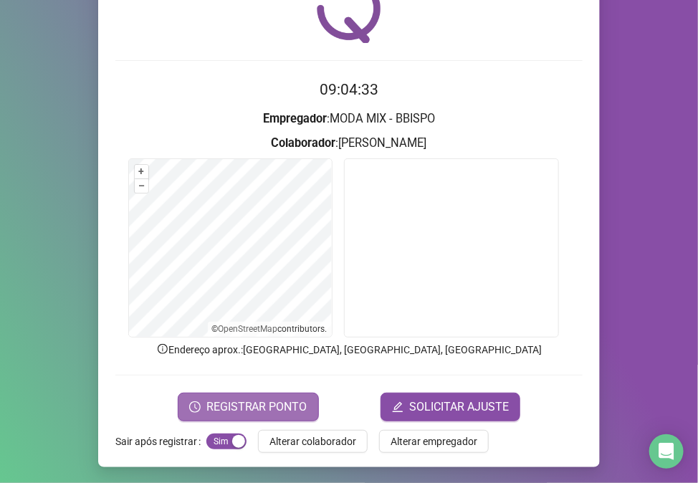
click at [225, 396] on button "REGISTRAR PONTO" at bounding box center [248, 407] width 141 height 29
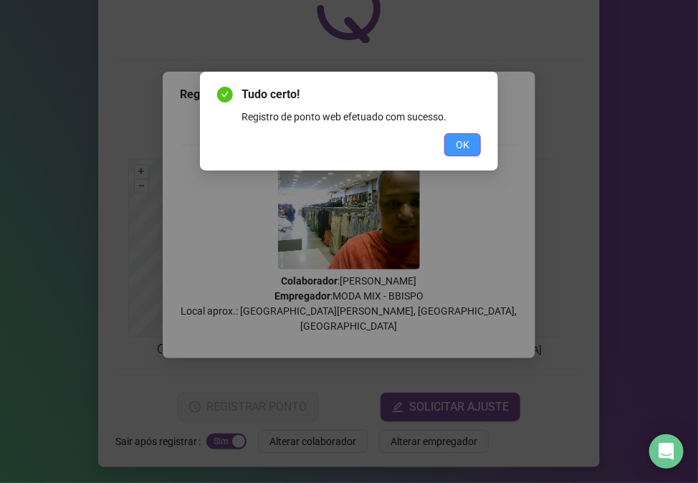
click at [475, 141] on button "OK" at bounding box center [462, 144] width 37 height 23
